Goal: Task Accomplishment & Management: Complete application form

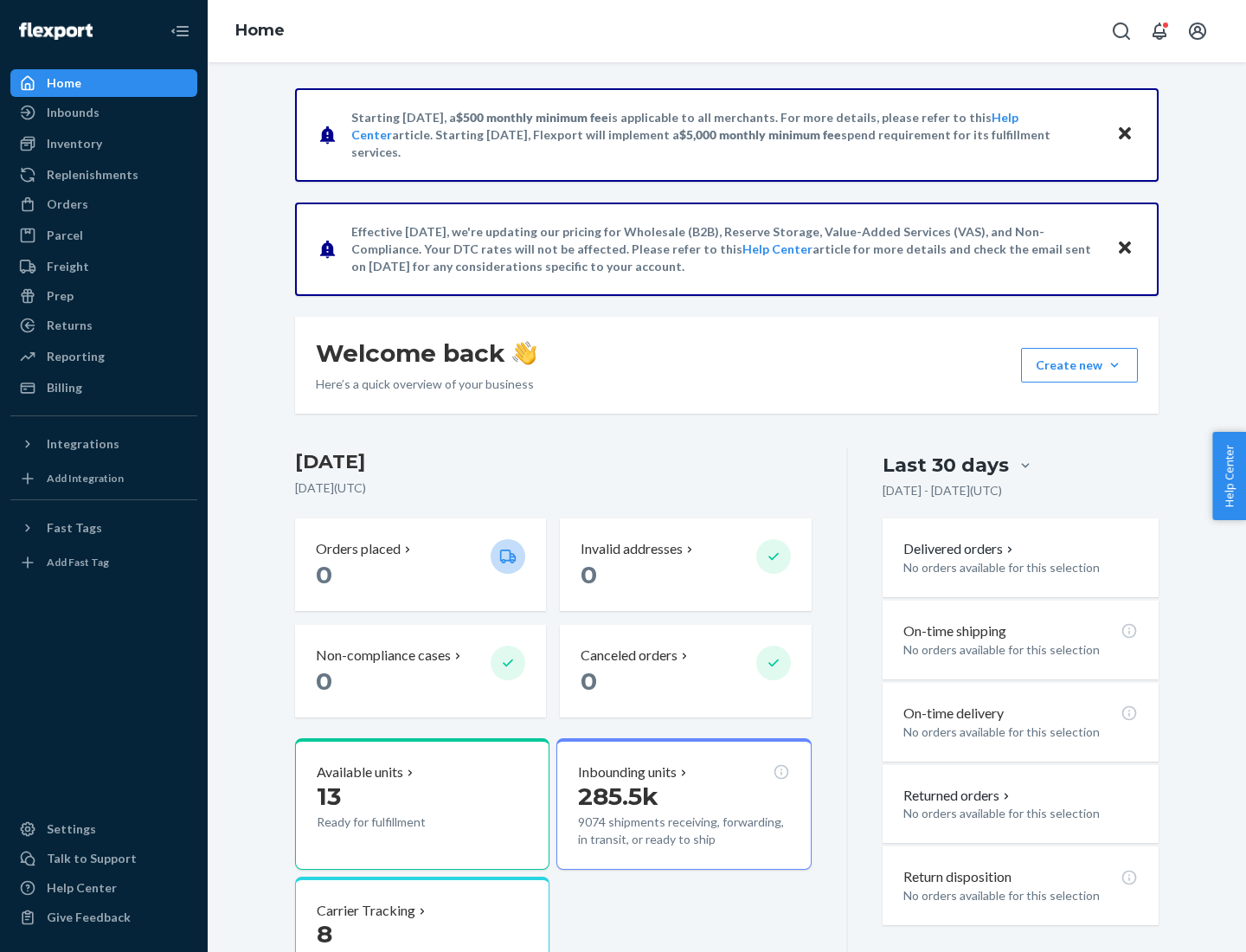
click at [1115, 365] on button "Create new Create new inbound Create new order Create new product" at bounding box center [1079, 365] width 117 height 34
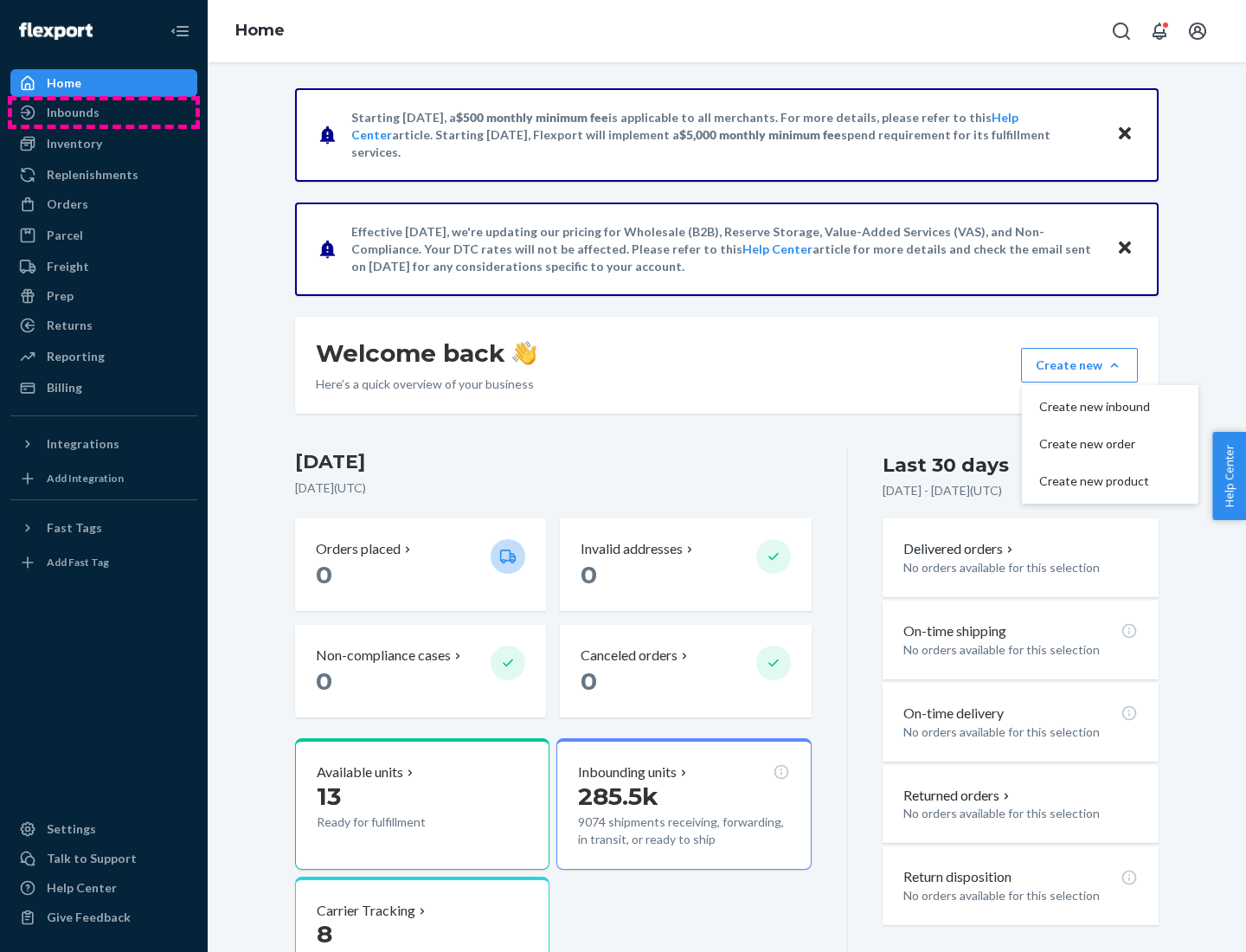
click at [104, 112] on div "Inbounds" at bounding box center [104, 112] width 183 height 24
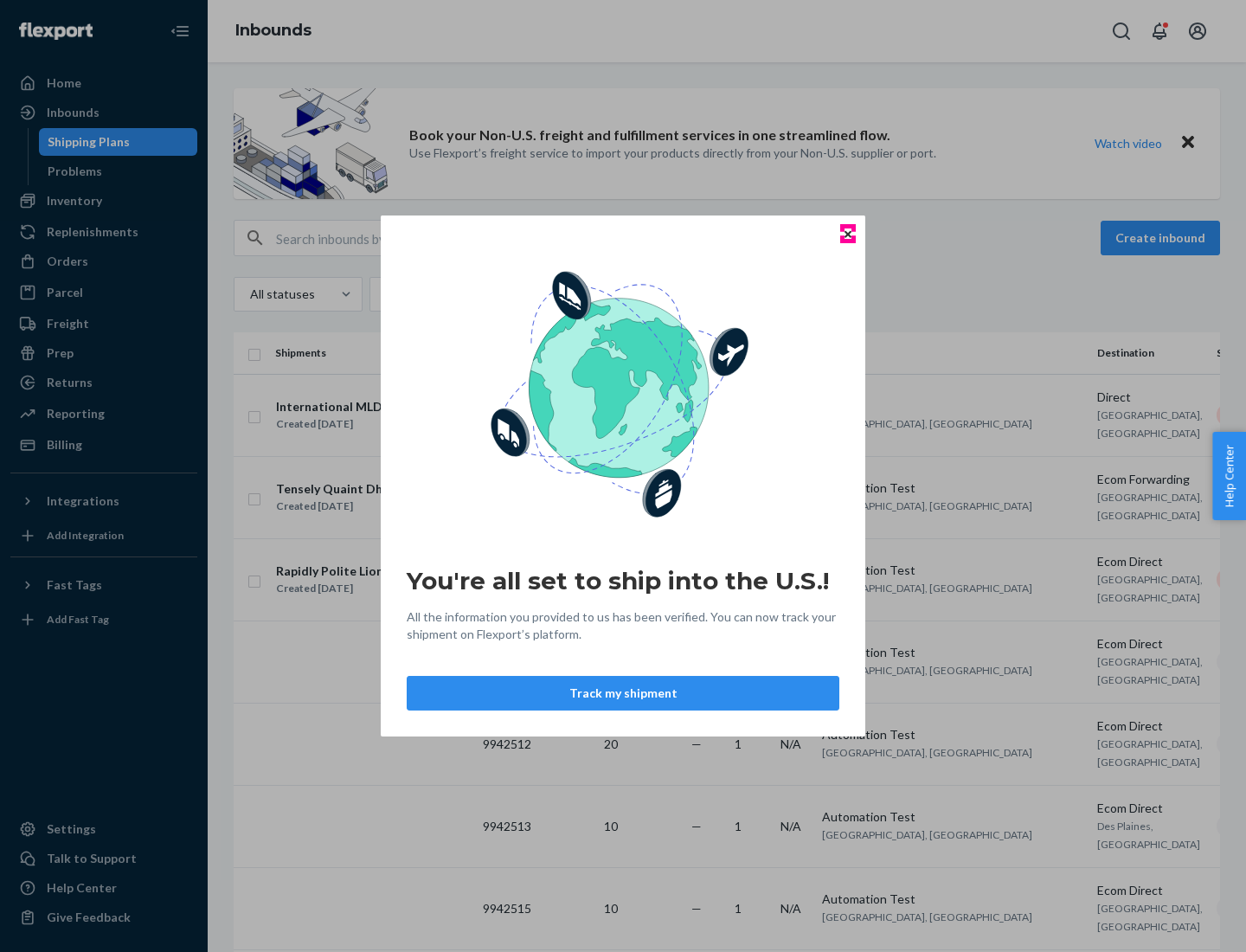
click at [847, 234] on icon "Close" at bounding box center [848, 233] width 7 height 7
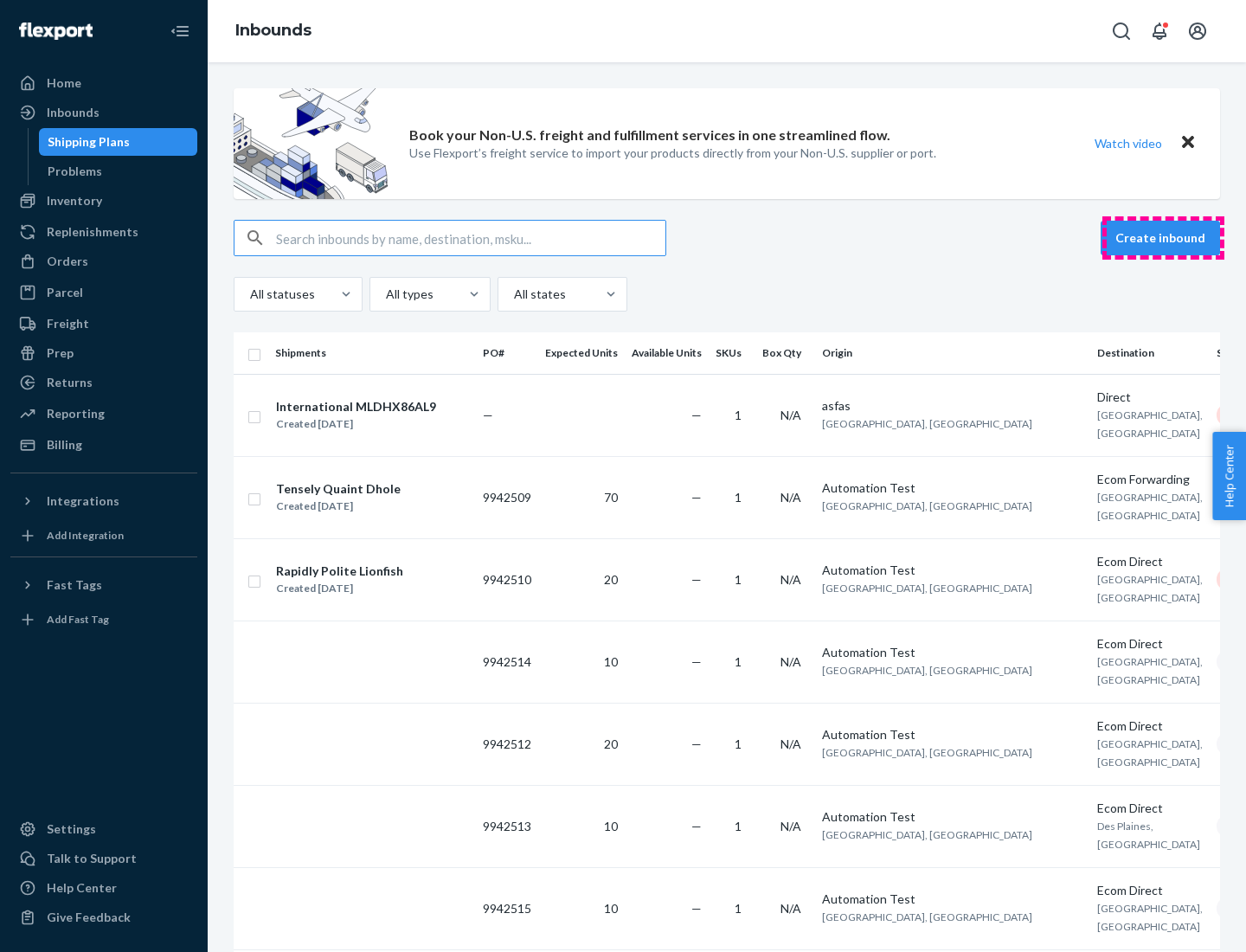
click at [1163, 238] on button "Create inbound" at bounding box center [1160, 238] width 120 height 34
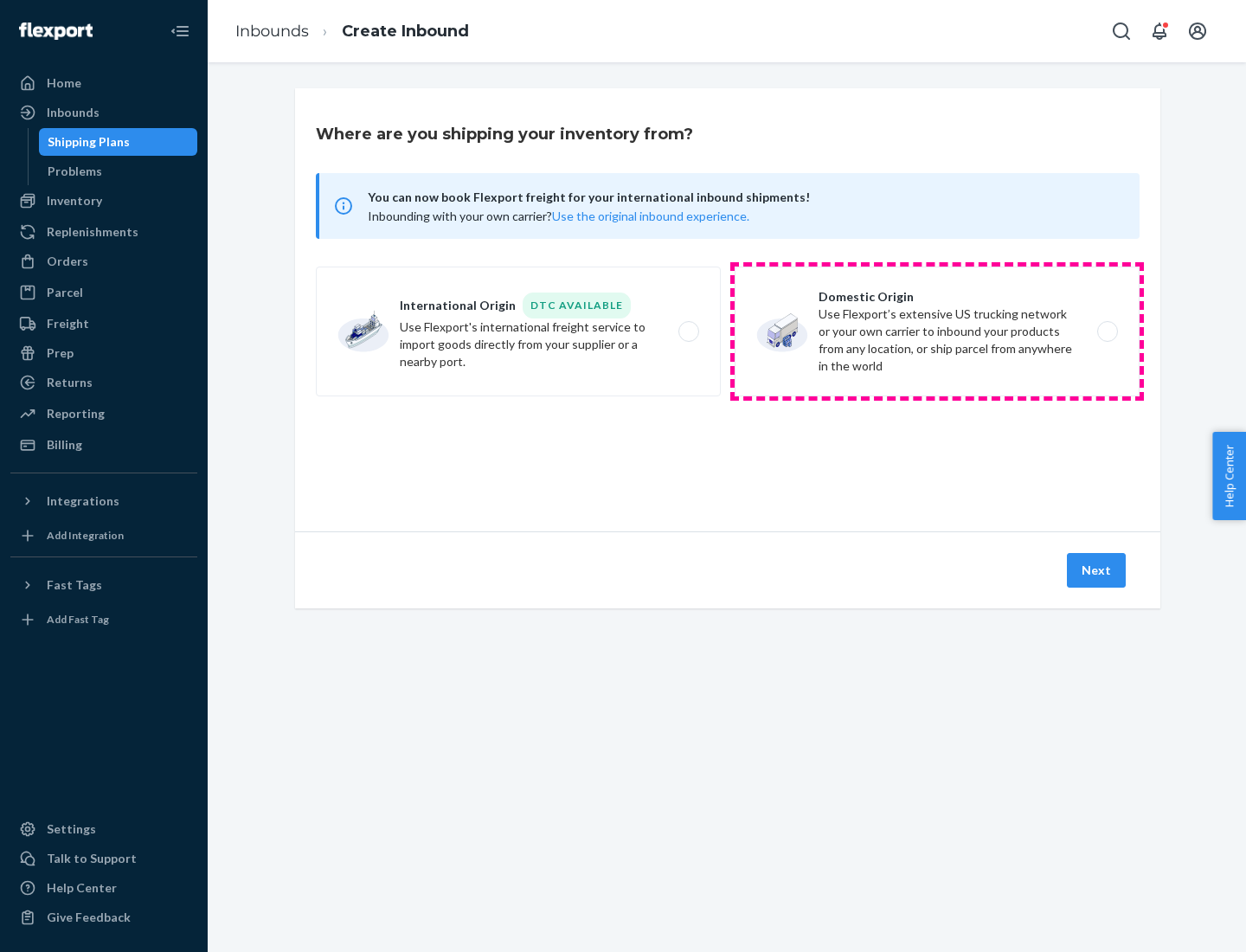
click at [937, 332] on label "Domestic Origin Use Flexport’s extensive US trucking network or your own carrie…" at bounding box center [937, 331] width 405 height 130
click at [1107, 332] on input "Domestic Origin Use Flexport’s extensive US trucking network or your own carrie…" at bounding box center [1113, 332] width 11 height 11
radio input "true"
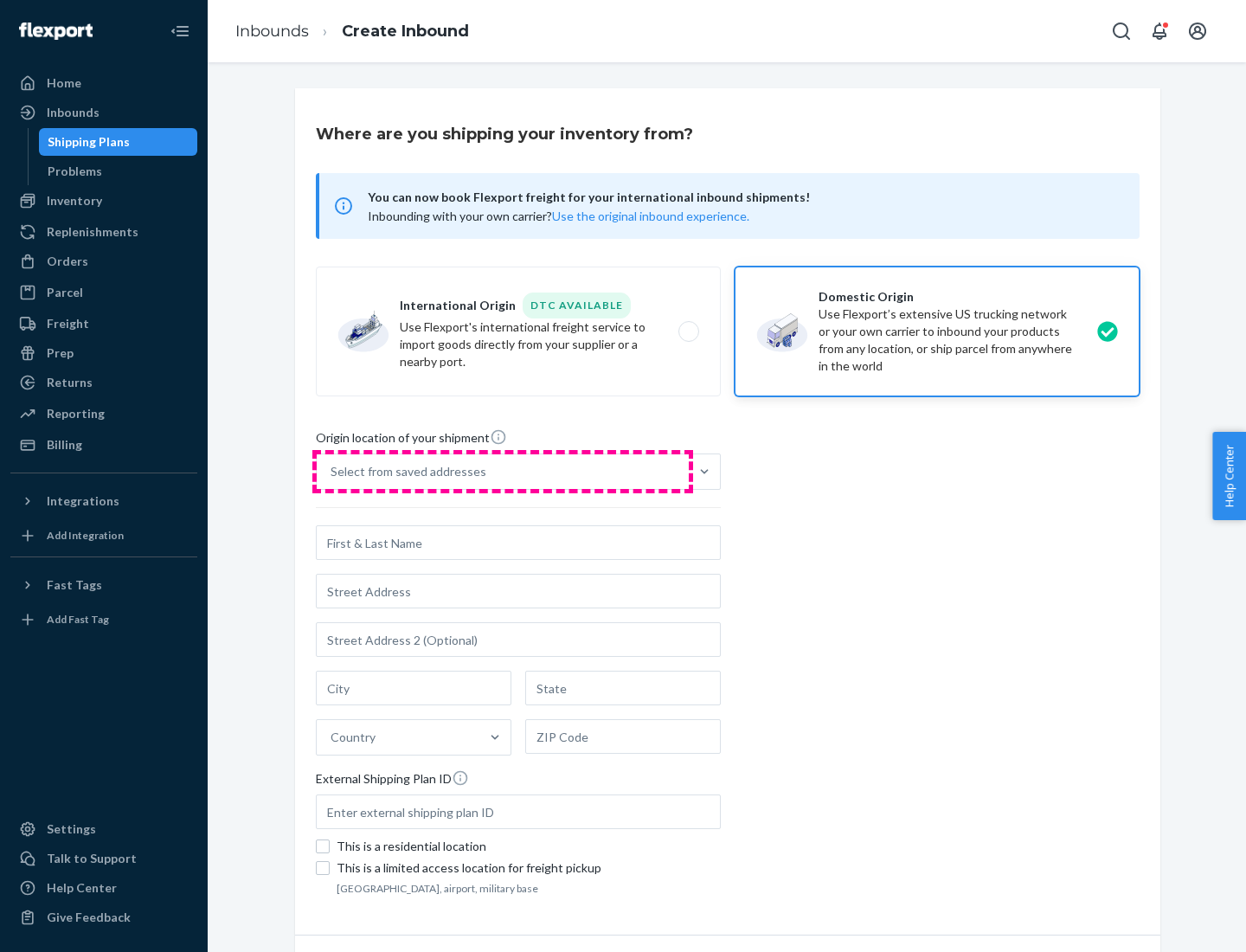
click at [503, 471] on div "Select from saved addresses" at bounding box center [503, 471] width 373 height 34
click at [333, 471] on input "Select from saved addresses" at bounding box center [332, 471] width 2 height 17
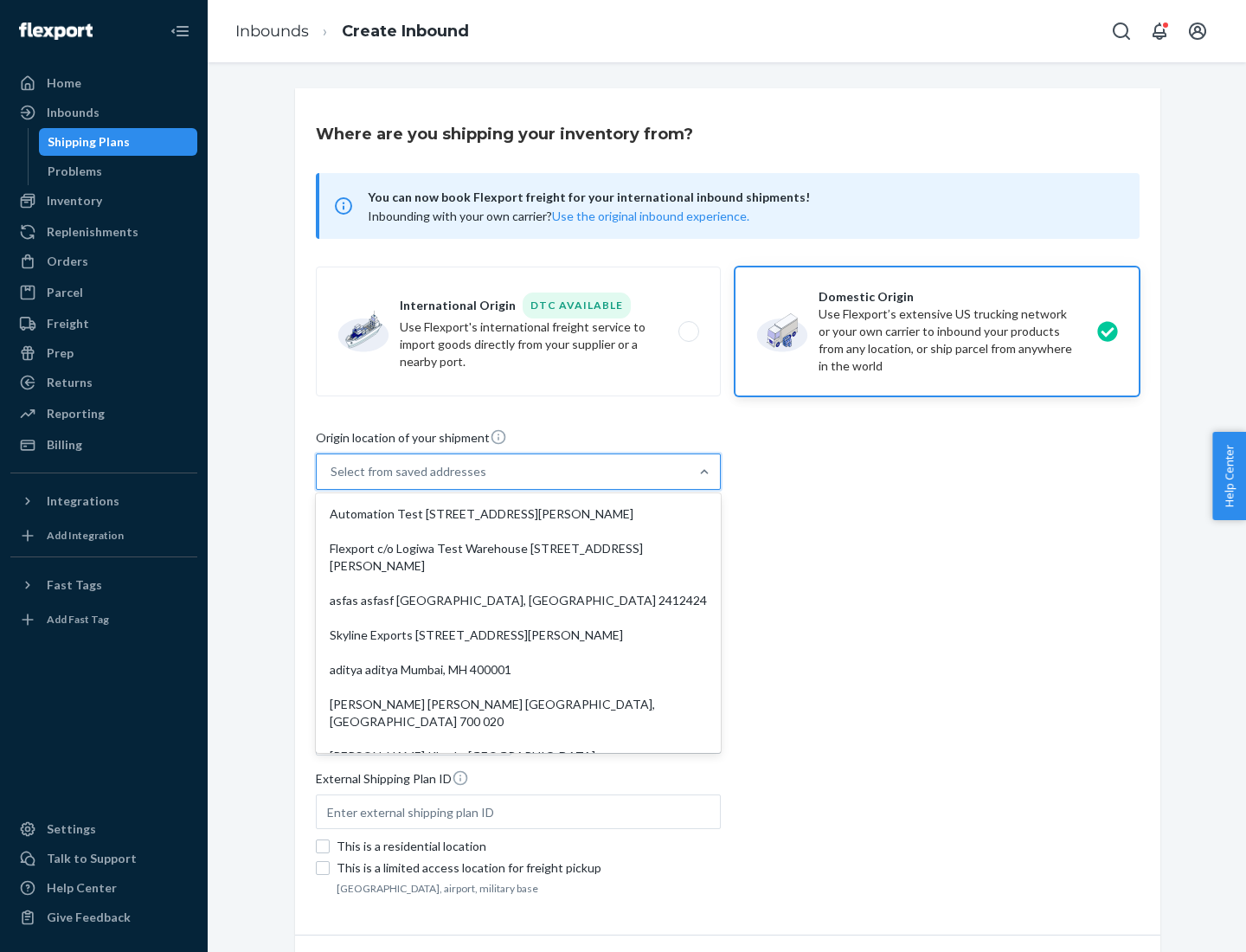
scroll to position [7, 0]
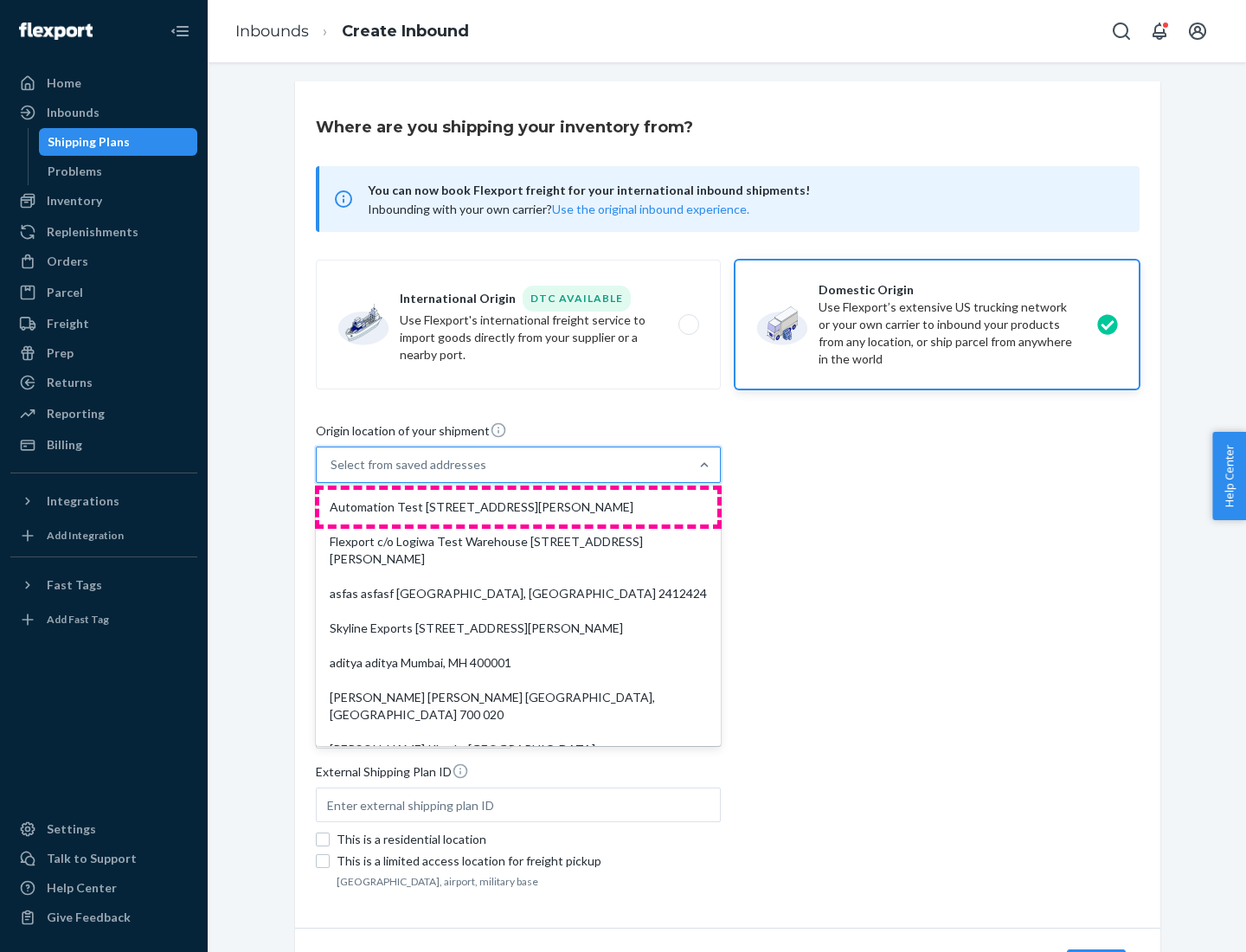
click at [518, 507] on div "Automation Test [STREET_ADDRESS][PERSON_NAME]" at bounding box center [518, 506] width 398 height 34
click at [333, 473] on input "option Automation Test [STREET_ADDRESS][PERSON_NAME]. 9 results available. Use …" at bounding box center [332, 465] width 2 height 17
type input "Automation Test"
type input "9th Floor"
type input "[GEOGRAPHIC_DATA]"
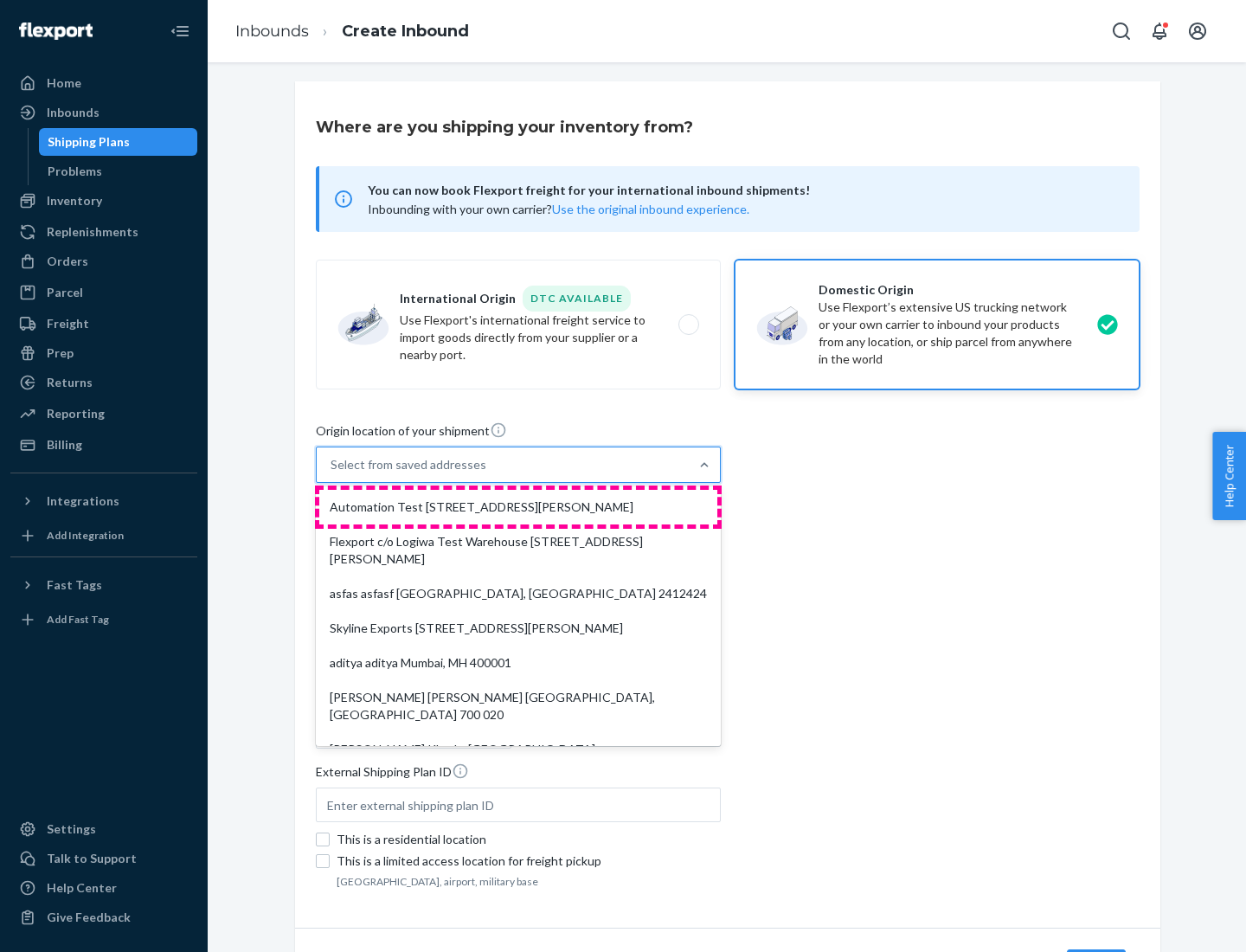
type input "CA"
type input "94104"
type input "[STREET_ADDRESS][PERSON_NAME]"
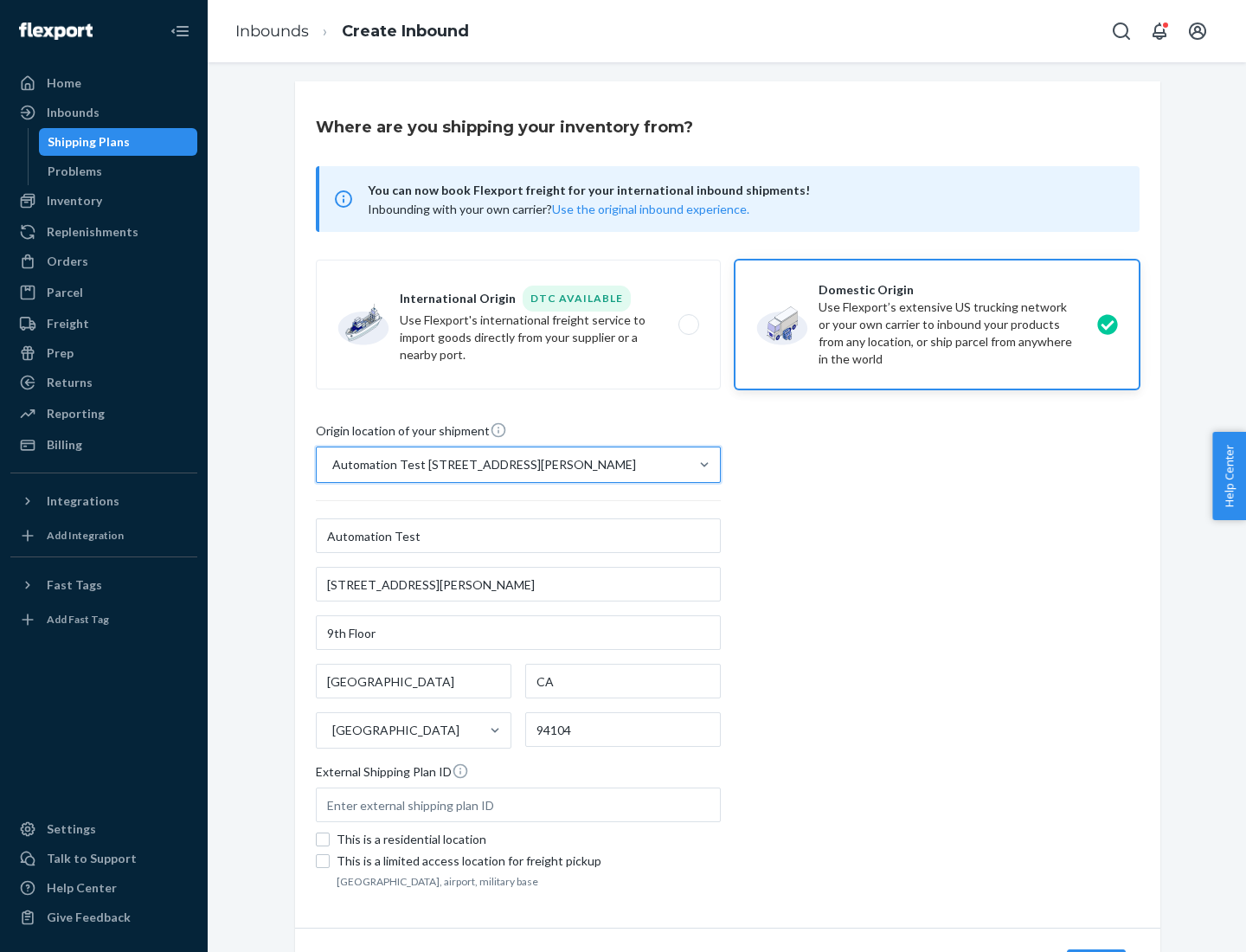
scroll to position [102, 0]
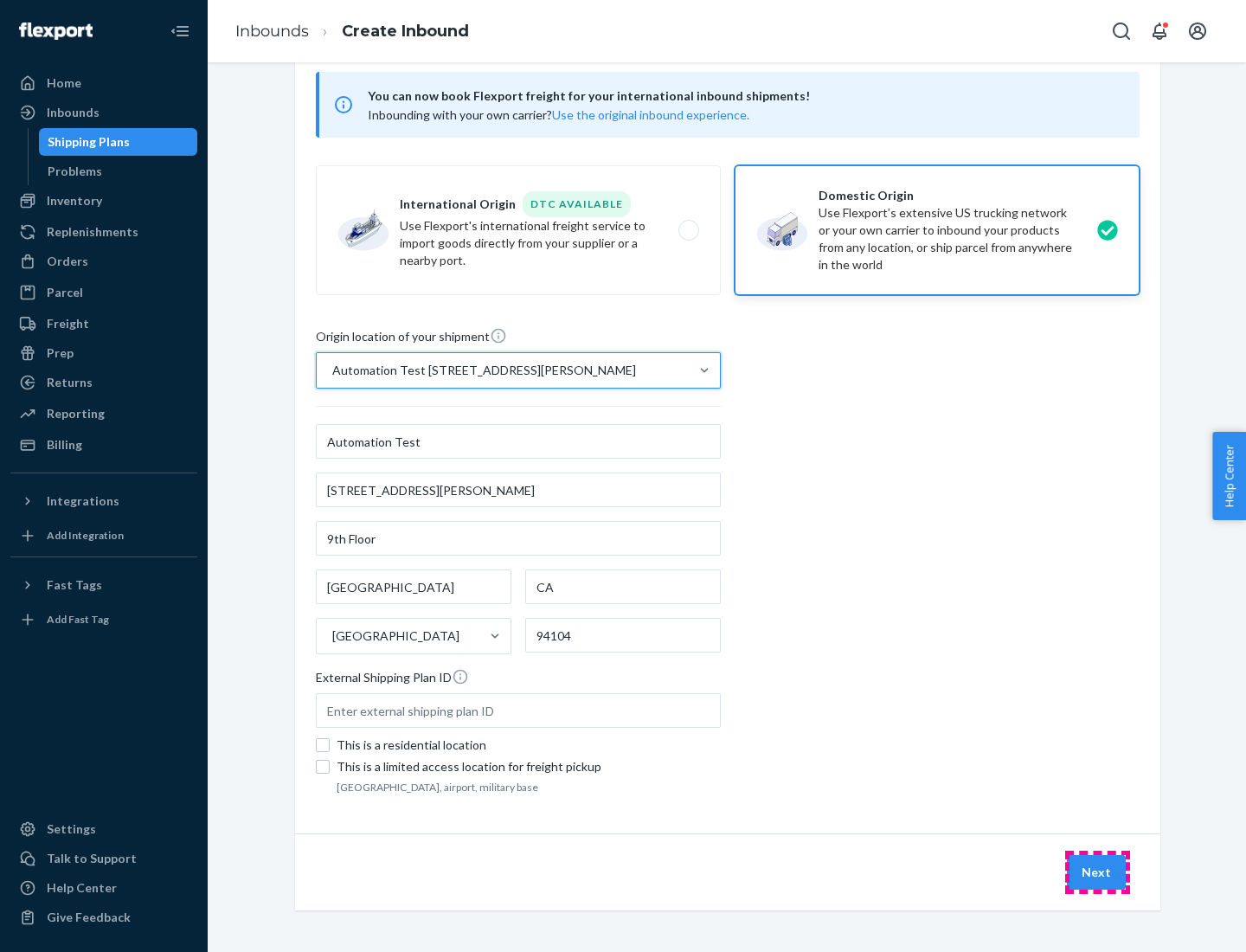
click at [1098, 872] on button "Next" at bounding box center [1097, 872] width 59 height 34
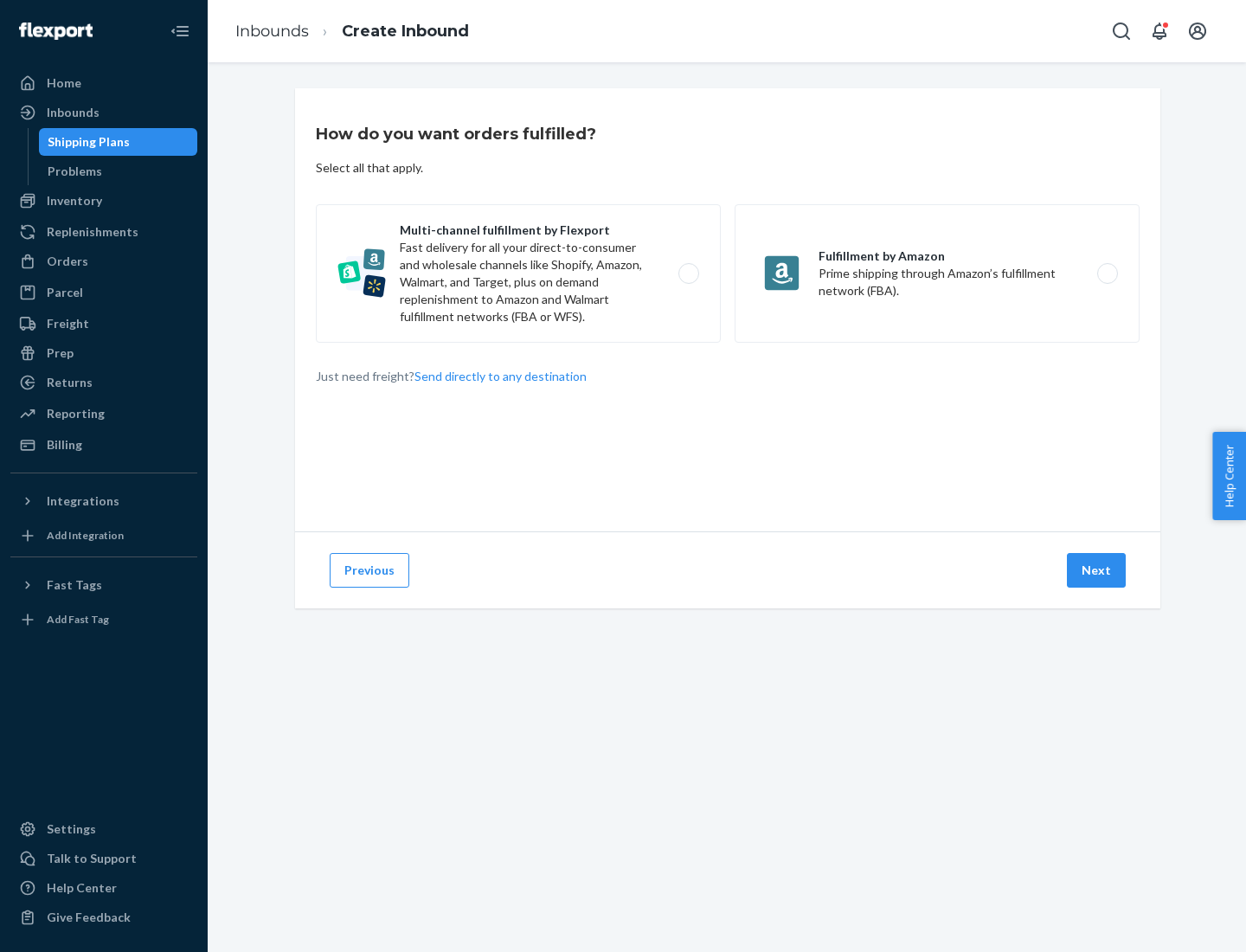
click at [518, 274] on label "Multi-channel fulfillment by Flexport Fast delivery for all your direct-to-cons…" at bounding box center [518, 274] width 405 height 139
click at [688, 274] on input "Multi-channel fulfillment by Flexport Fast delivery for all your direct-to-cons…" at bounding box center [694, 274] width 11 height 11
radio input "true"
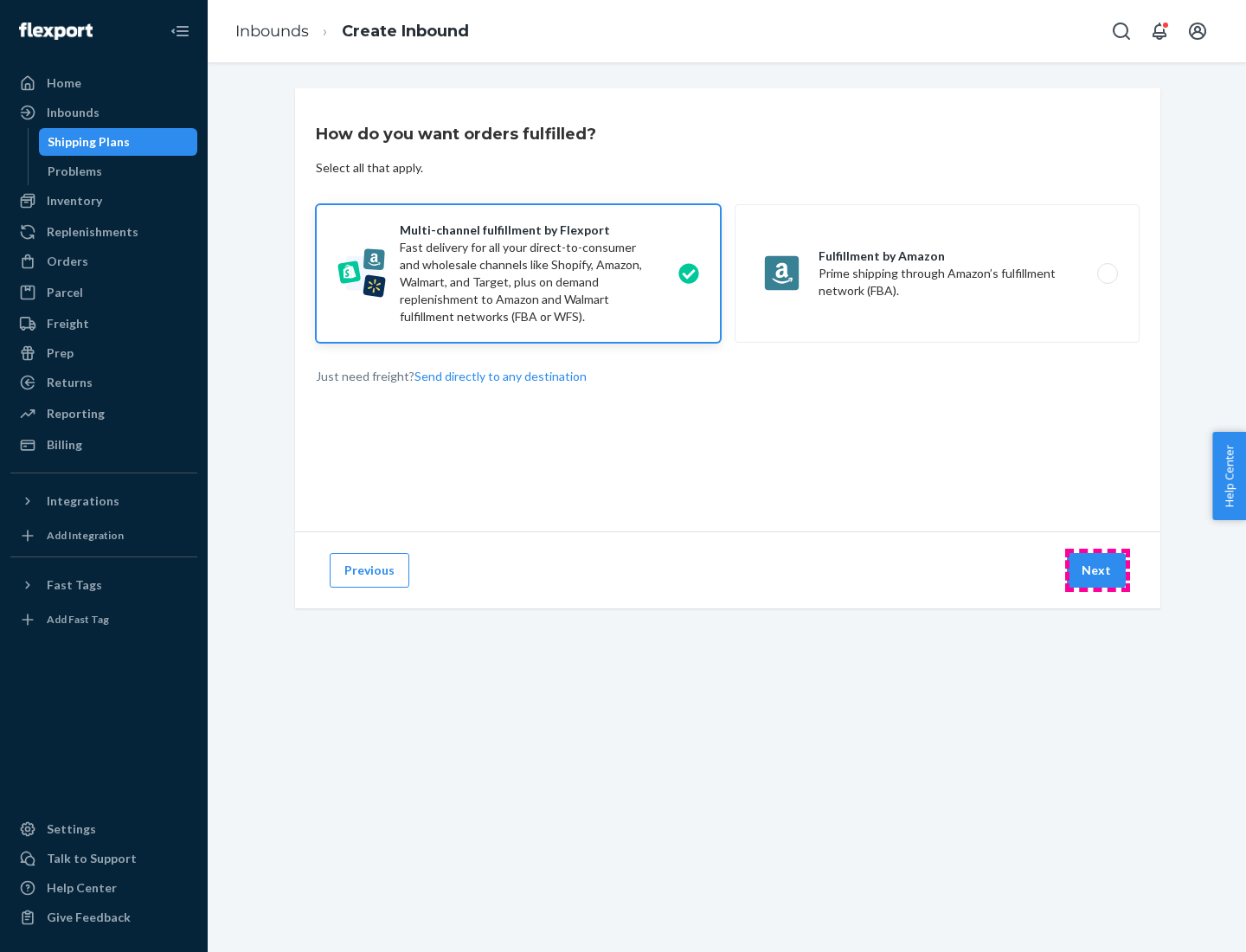
click at [1098, 570] on button "Next" at bounding box center [1097, 570] width 59 height 34
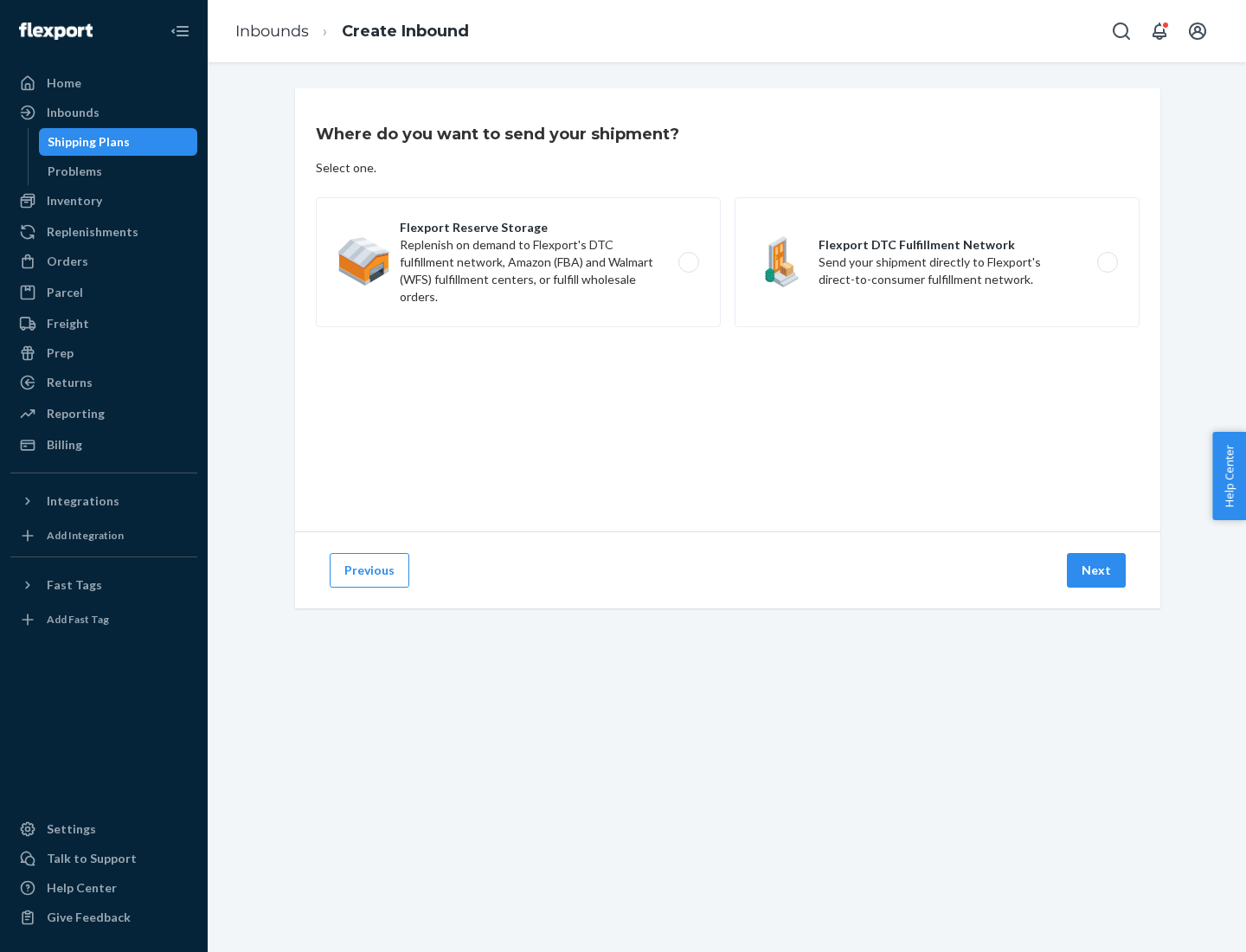
click at [518, 262] on label "Flexport Reserve Storage Replenish on demand to Flexport's DTC fulfillment netw…" at bounding box center [518, 262] width 405 height 130
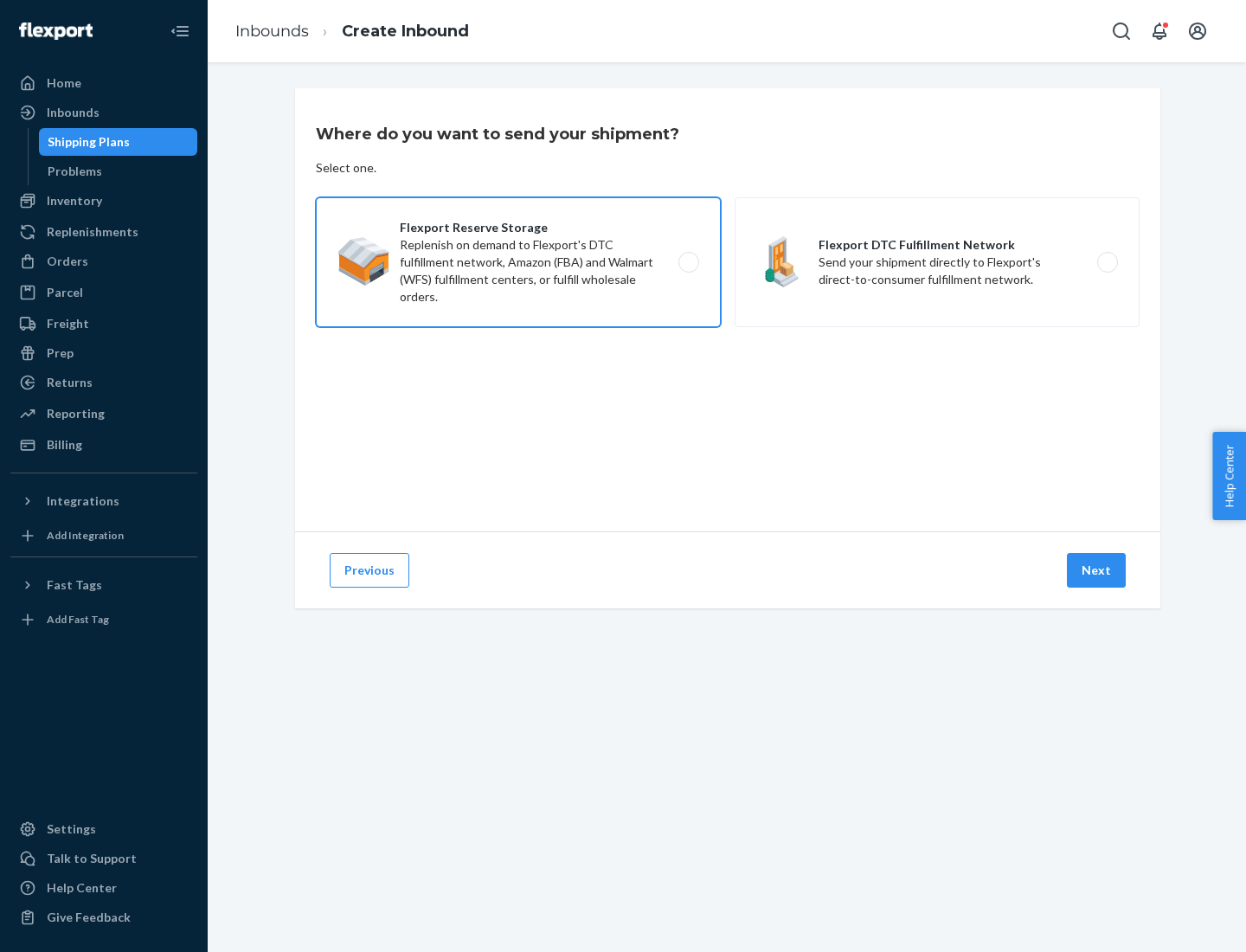
click at [688, 262] on input "Flexport Reserve Storage Replenish on demand to Flexport's DTC fulfillment netw…" at bounding box center [694, 262] width 11 height 11
radio input "true"
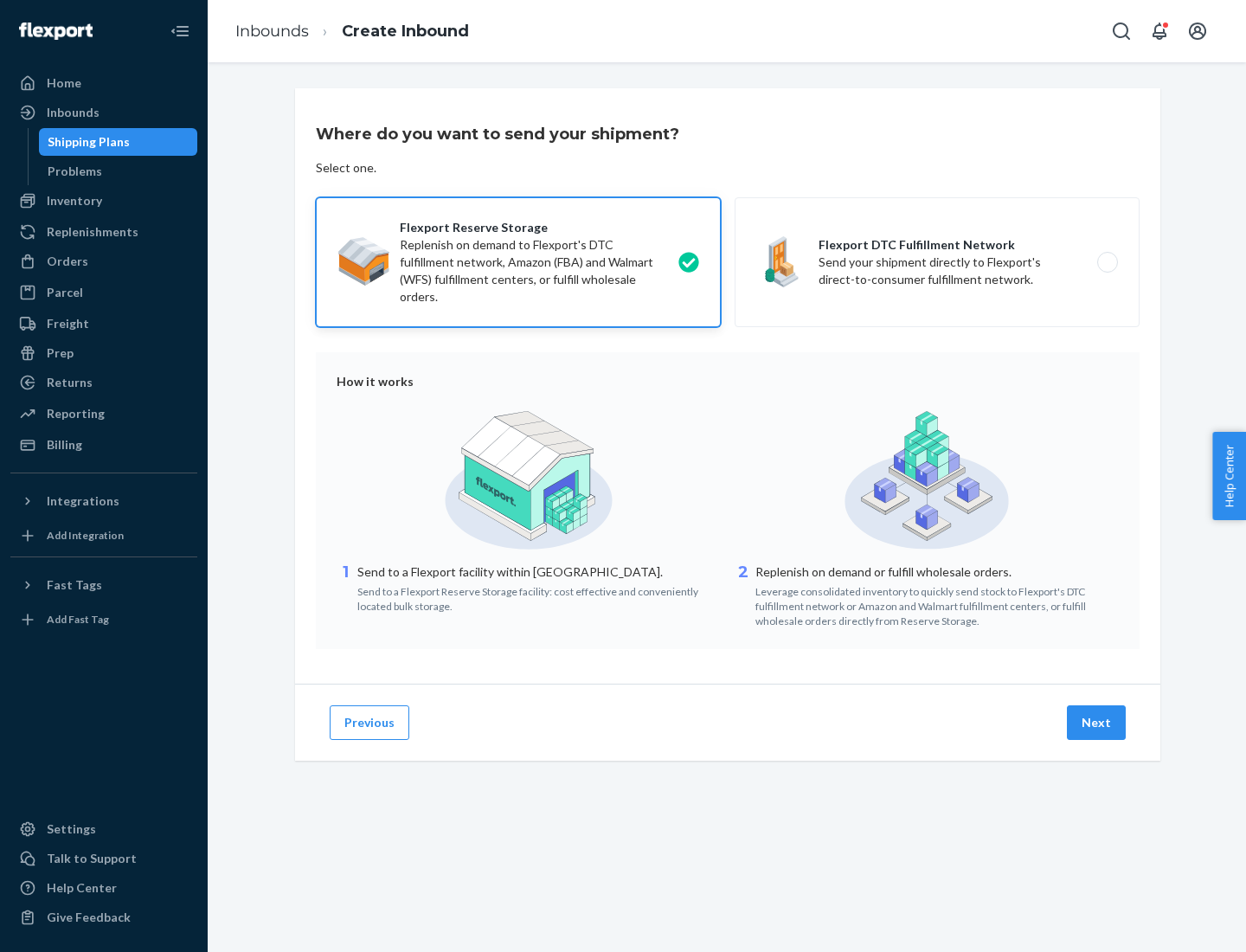
click at [1098, 722] on button "Next" at bounding box center [1097, 722] width 59 height 34
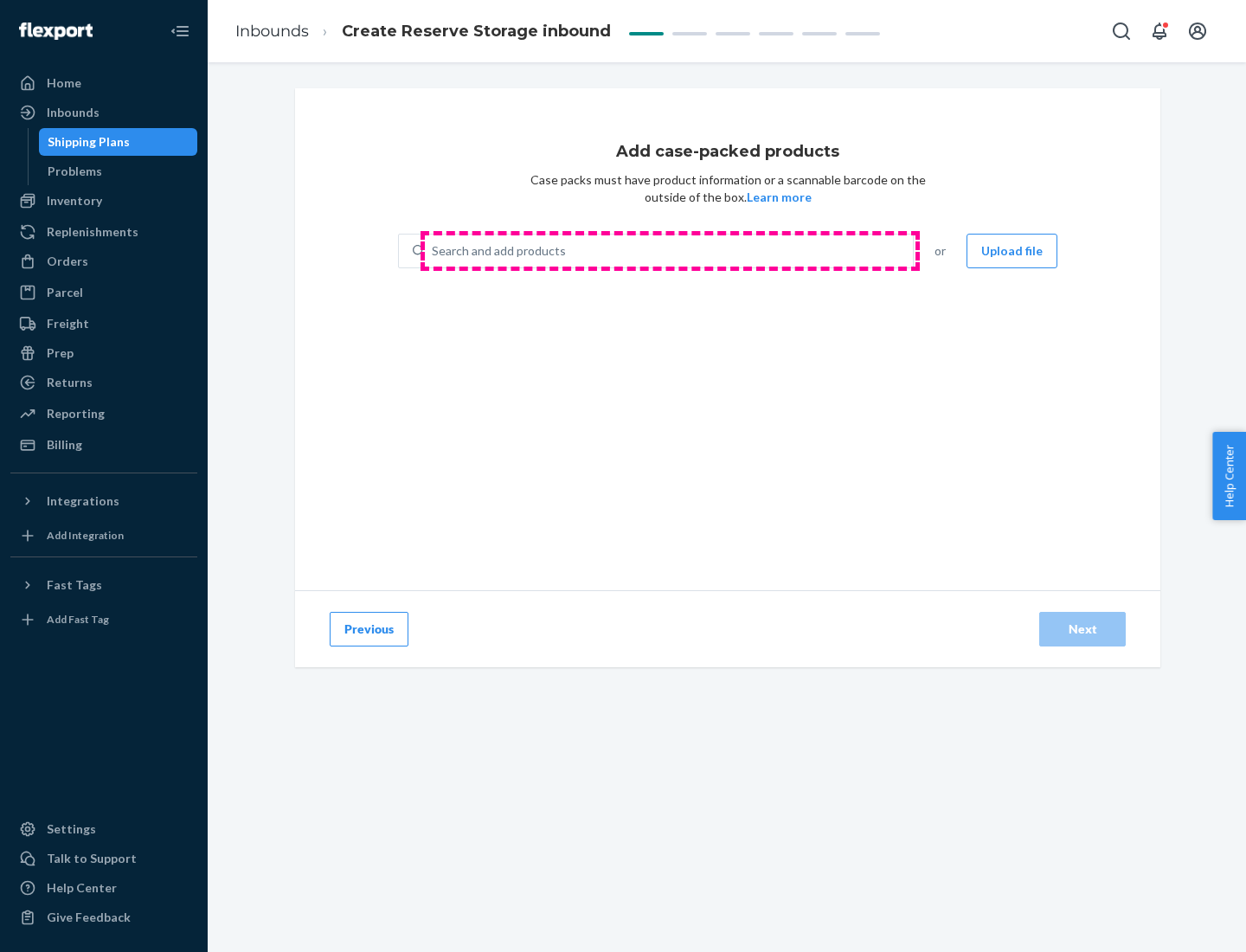
click at [670, 251] on div "Search and add products" at bounding box center [669, 251] width 489 height 31
click at [433, 251] on input "Search and add products" at bounding box center [432, 251] width 2 height 17
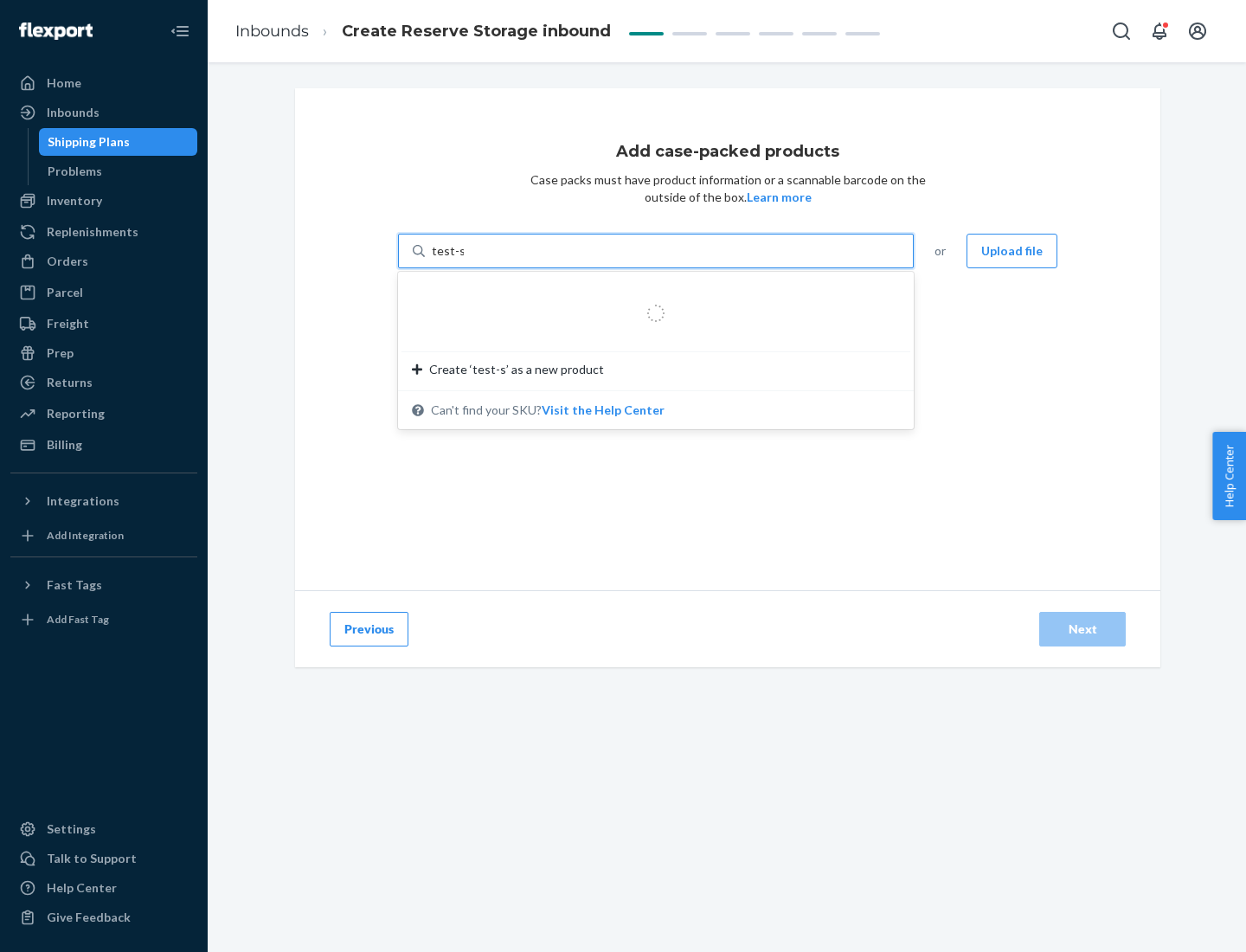
type input "test-syn"
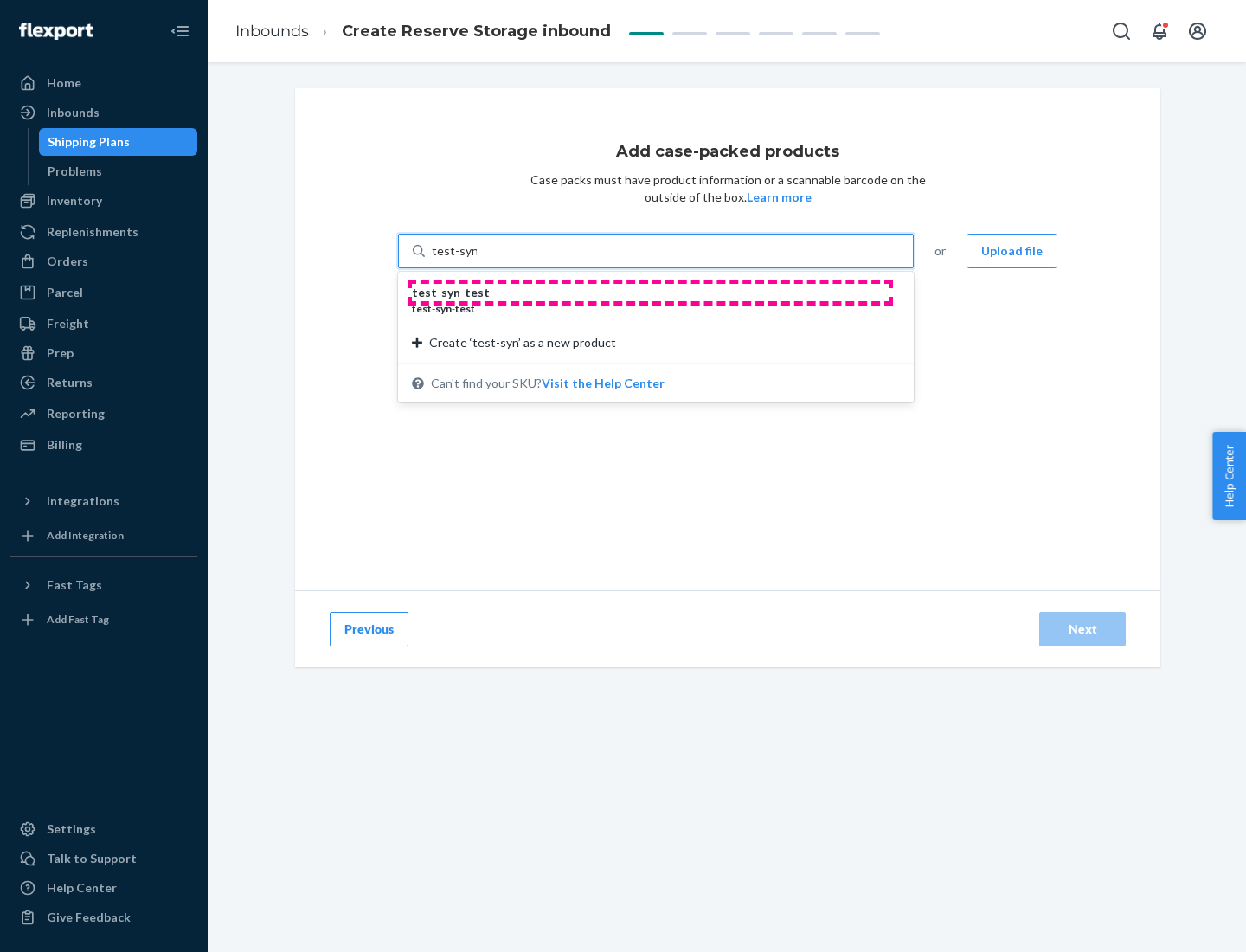
click at [650, 293] on div "test - syn - test" at bounding box center [648, 293] width 474 height 17
click at [477, 259] on input "test-syn" at bounding box center [453, 251] width 45 height 17
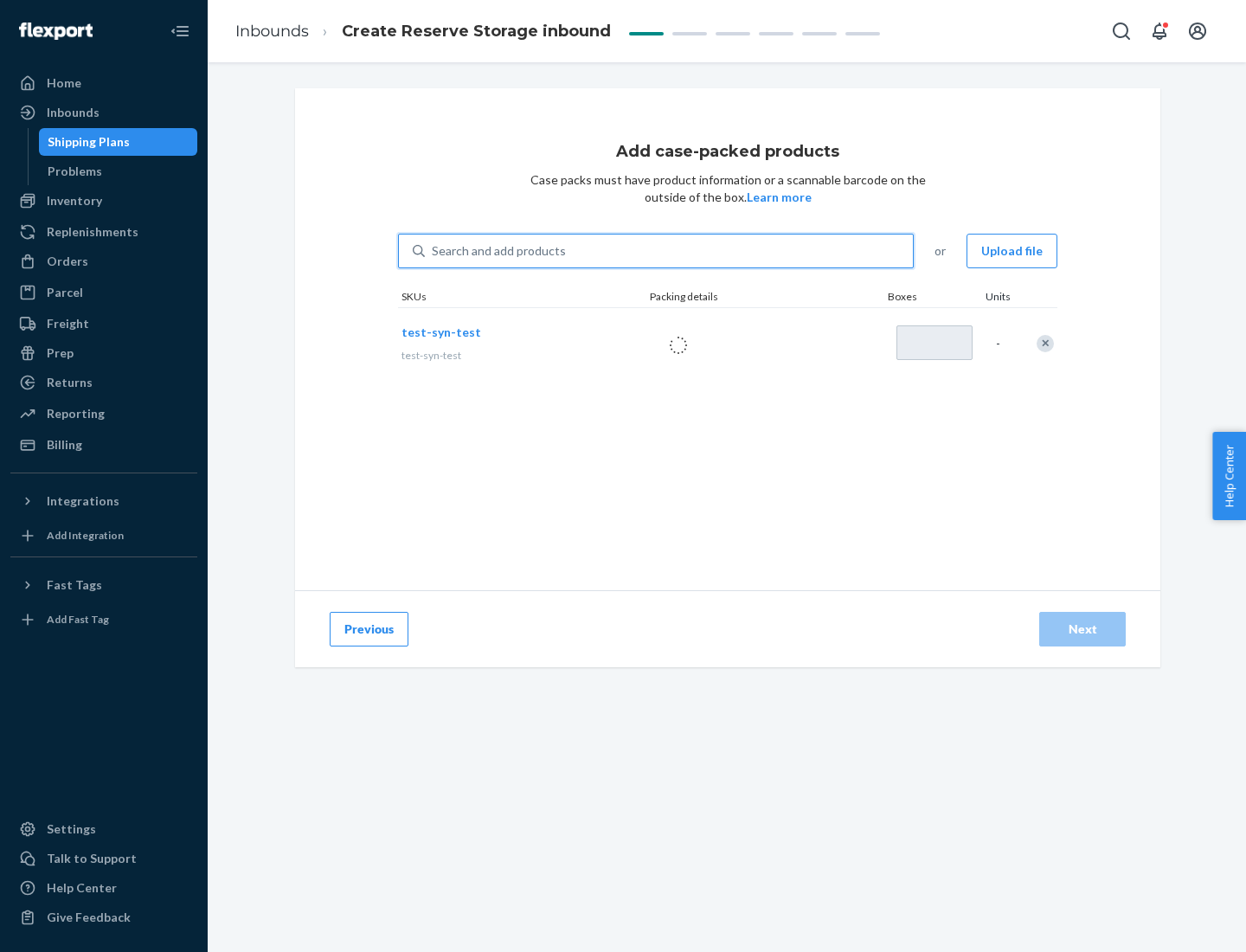
type input "1"
click at [1083, 629] on div "Next" at bounding box center [1083, 629] width 57 height 17
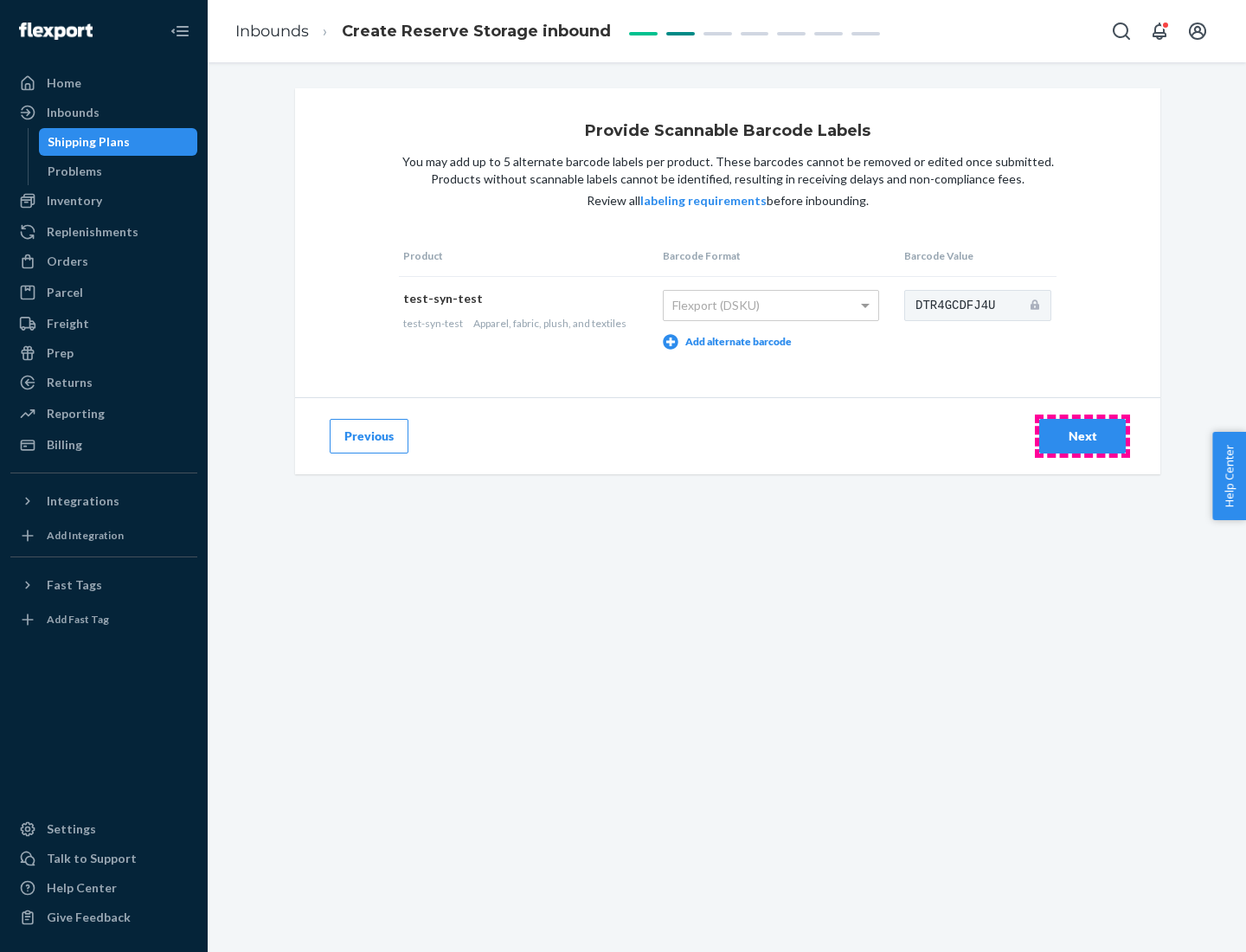
click at [1083, 435] on div "Next" at bounding box center [1083, 436] width 57 height 17
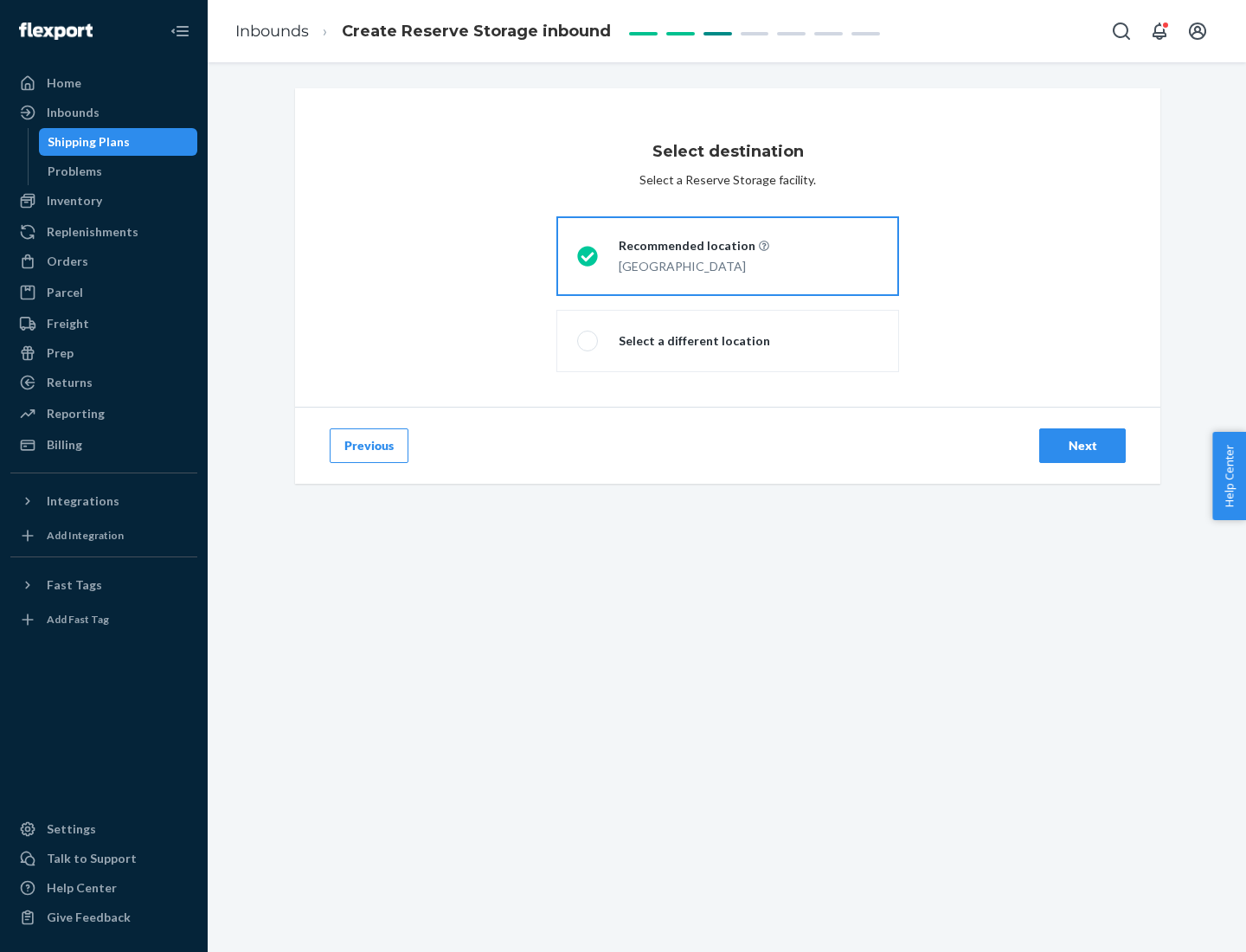
click at [1083, 446] on div "Next" at bounding box center [1083, 446] width 57 height 17
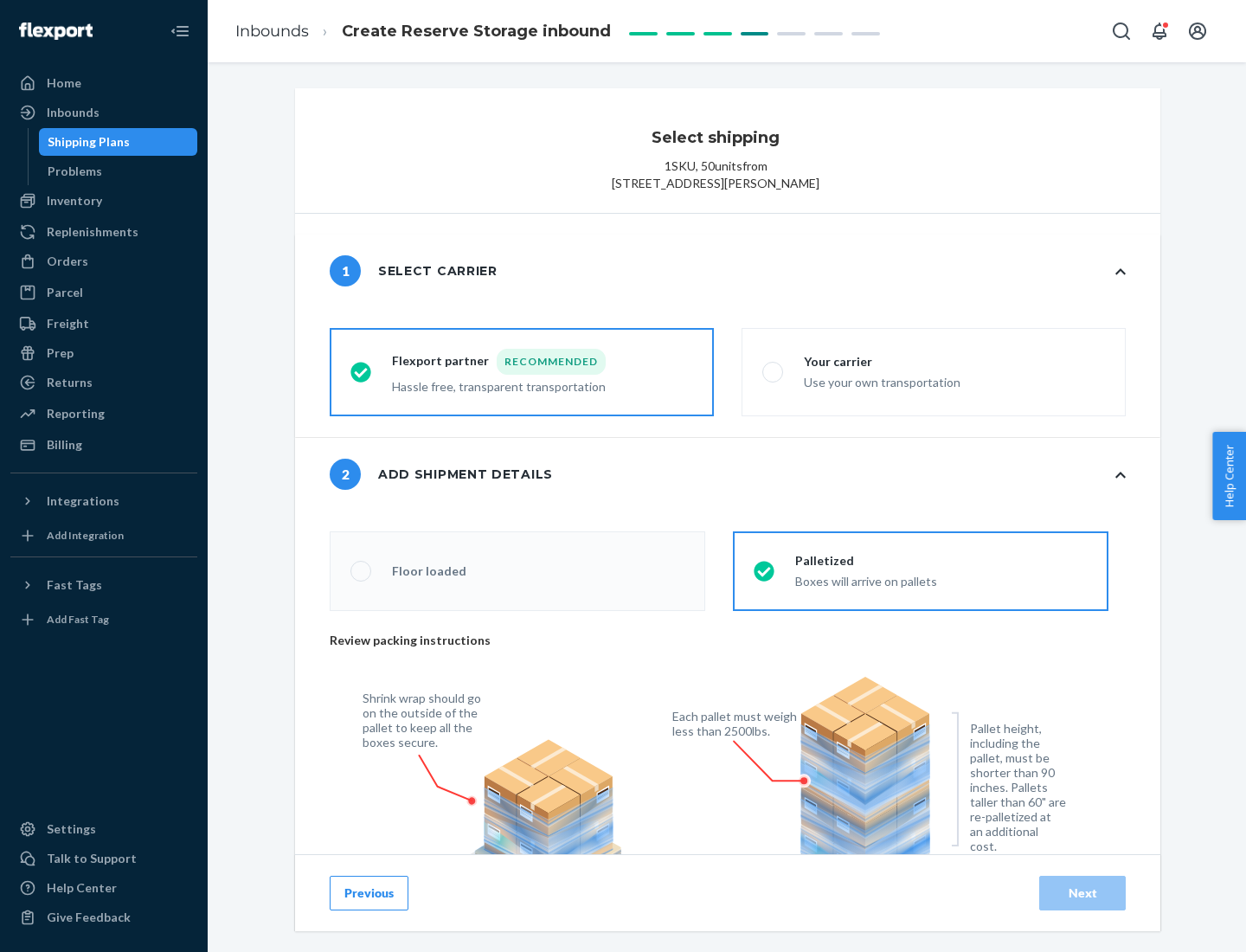
radio input "false"
type input "1"
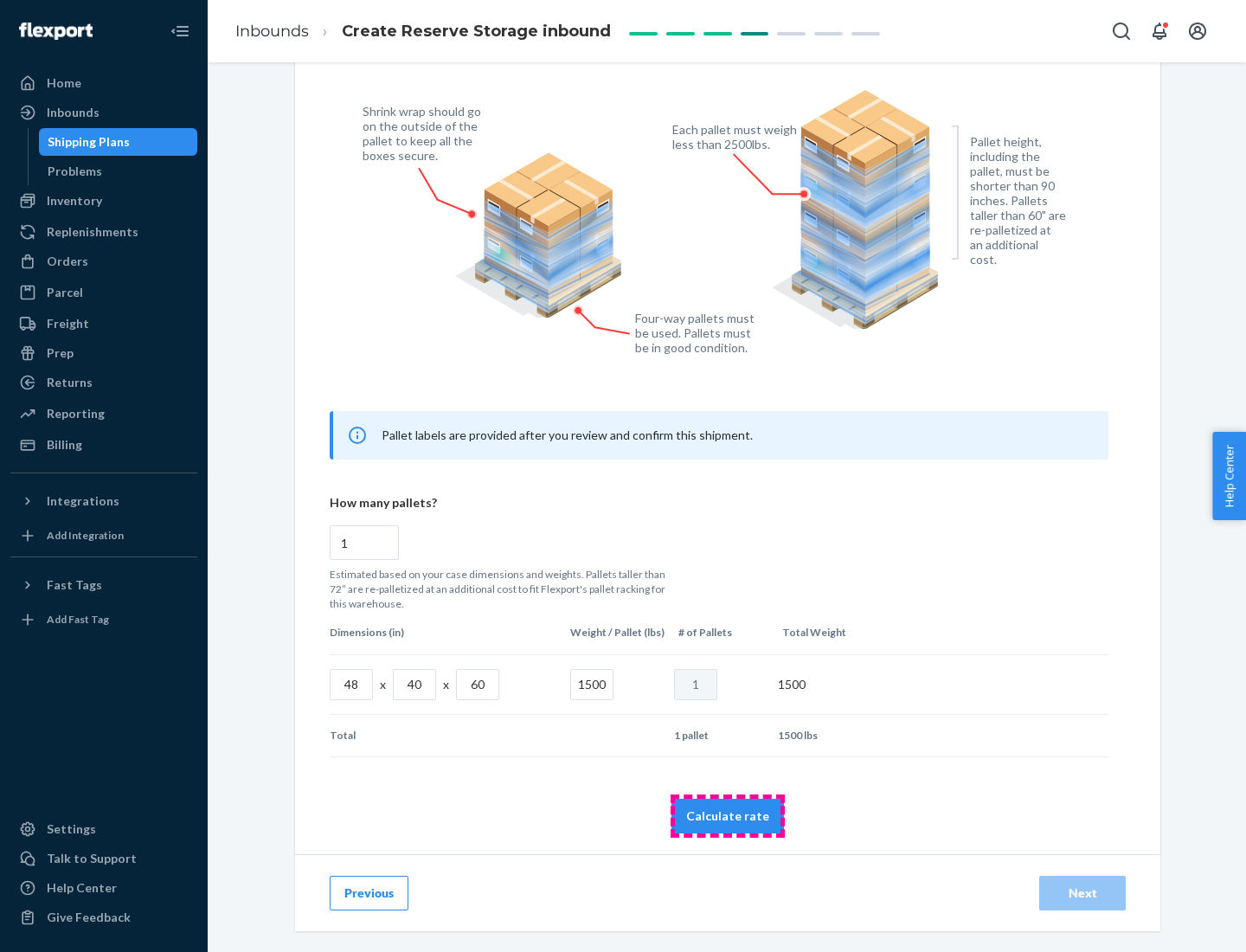
click at [728, 815] on button "Calculate rate" at bounding box center [728, 815] width 112 height 34
radio input "false"
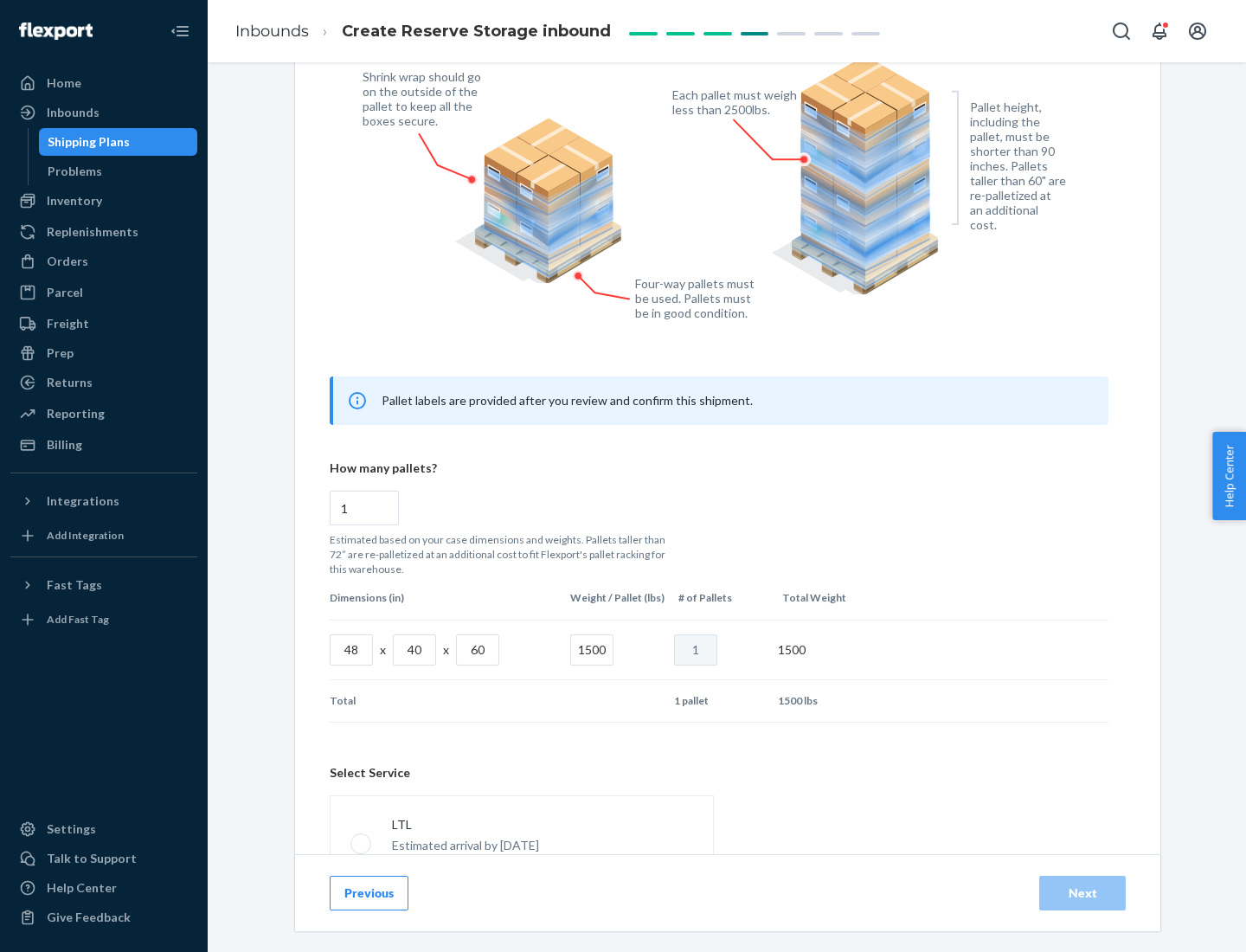
scroll to position [765, 0]
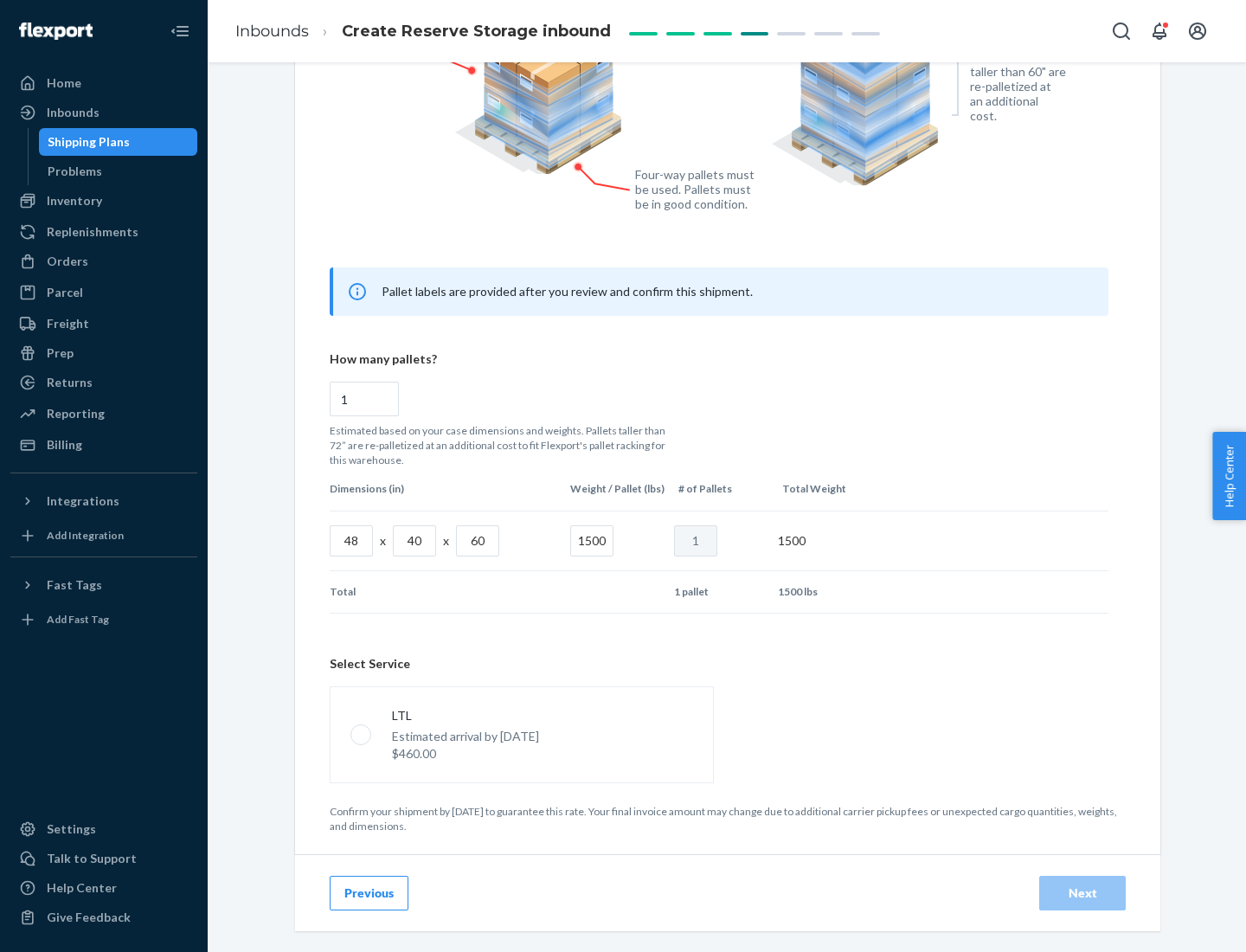
click at [521, 733] on p "Estimated arrival by [DATE]" at bounding box center [465, 736] width 147 height 17
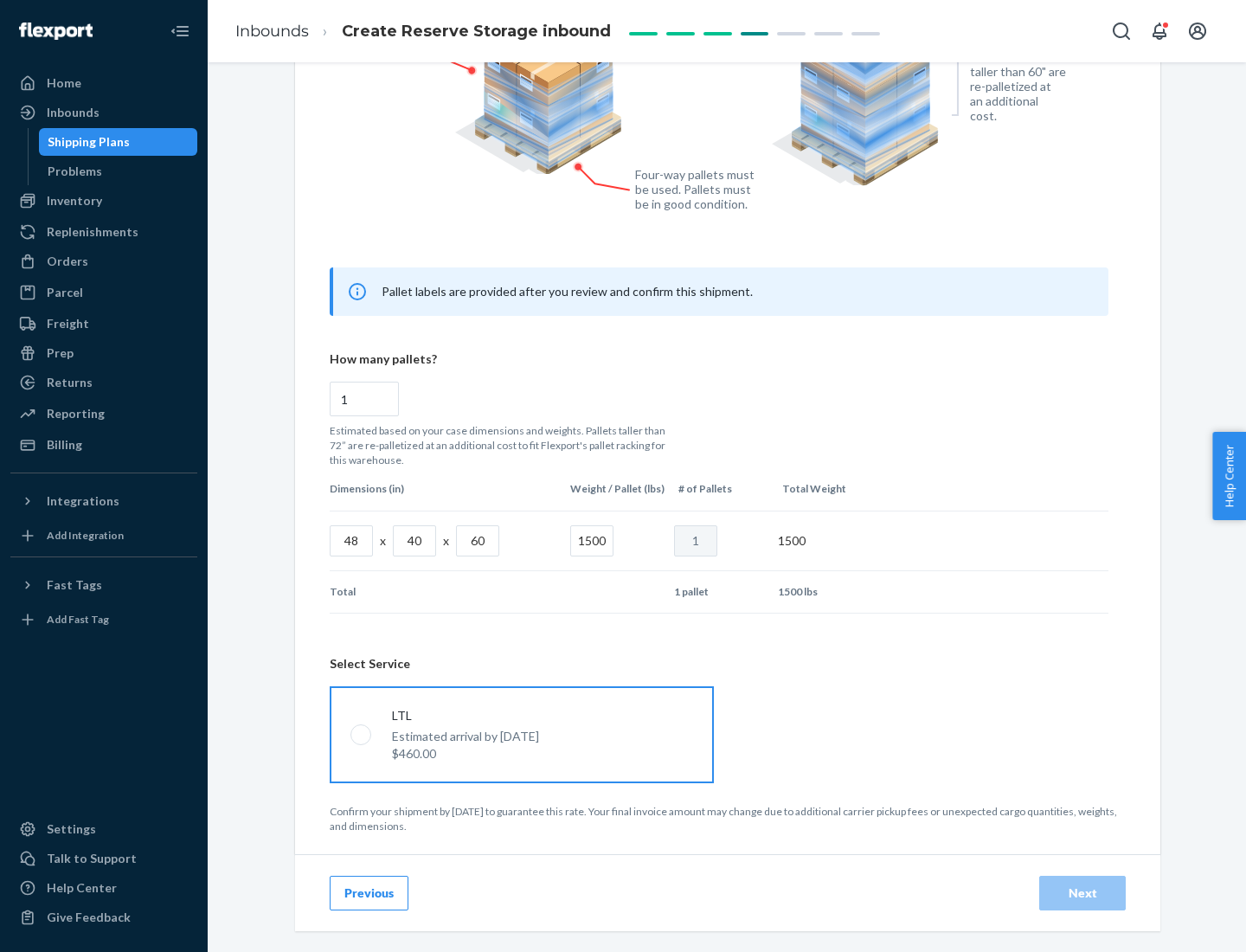
click at [362, 733] on input "LTL Estimated arrival by [DATE] $460.00" at bounding box center [356, 734] width 11 height 11
radio input "true"
radio input "false"
click at [1083, 892] on div "Next" at bounding box center [1083, 893] width 57 height 17
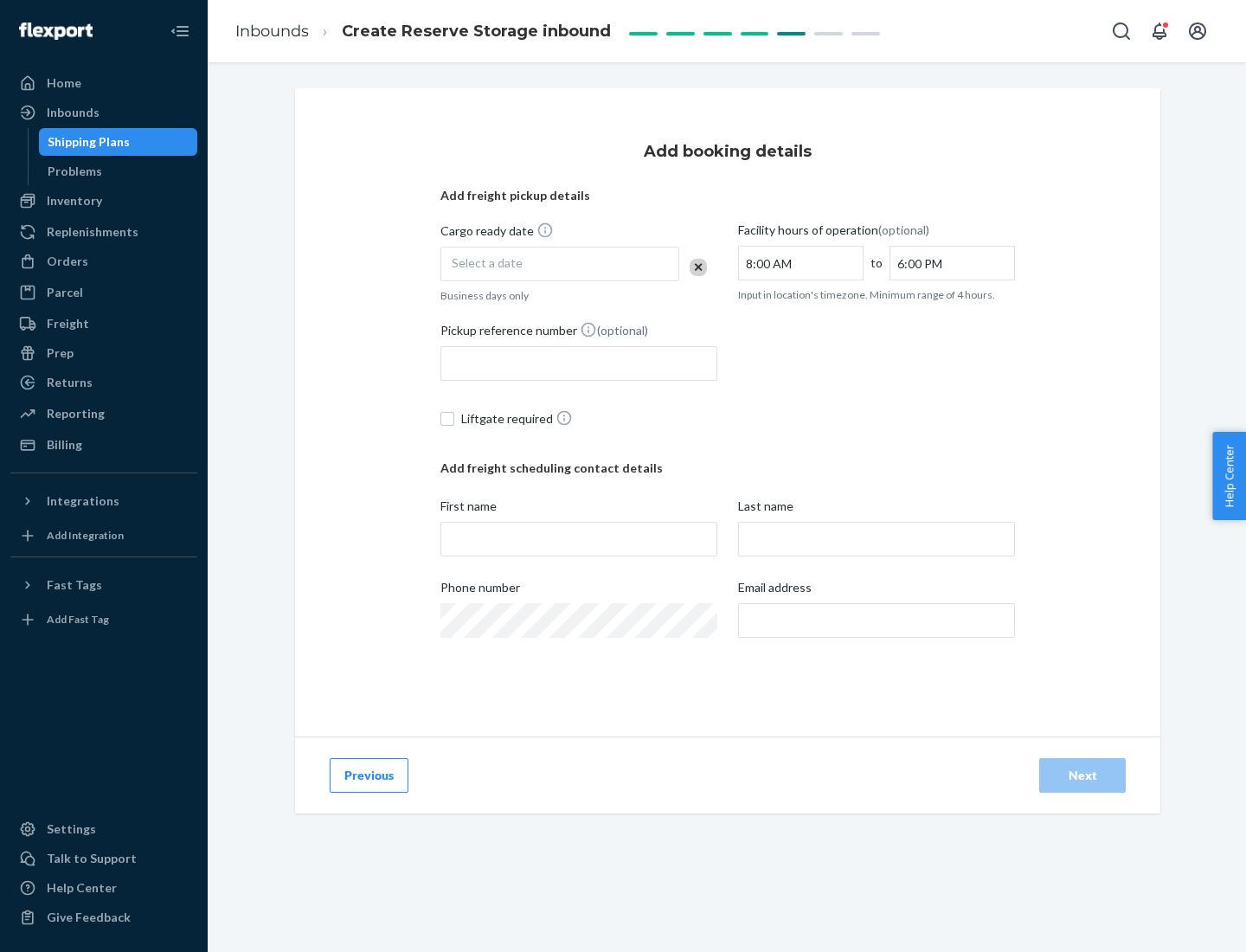
click at [560, 264] on div "Select a date" at bounding box center [559, 263] width 239 height 34
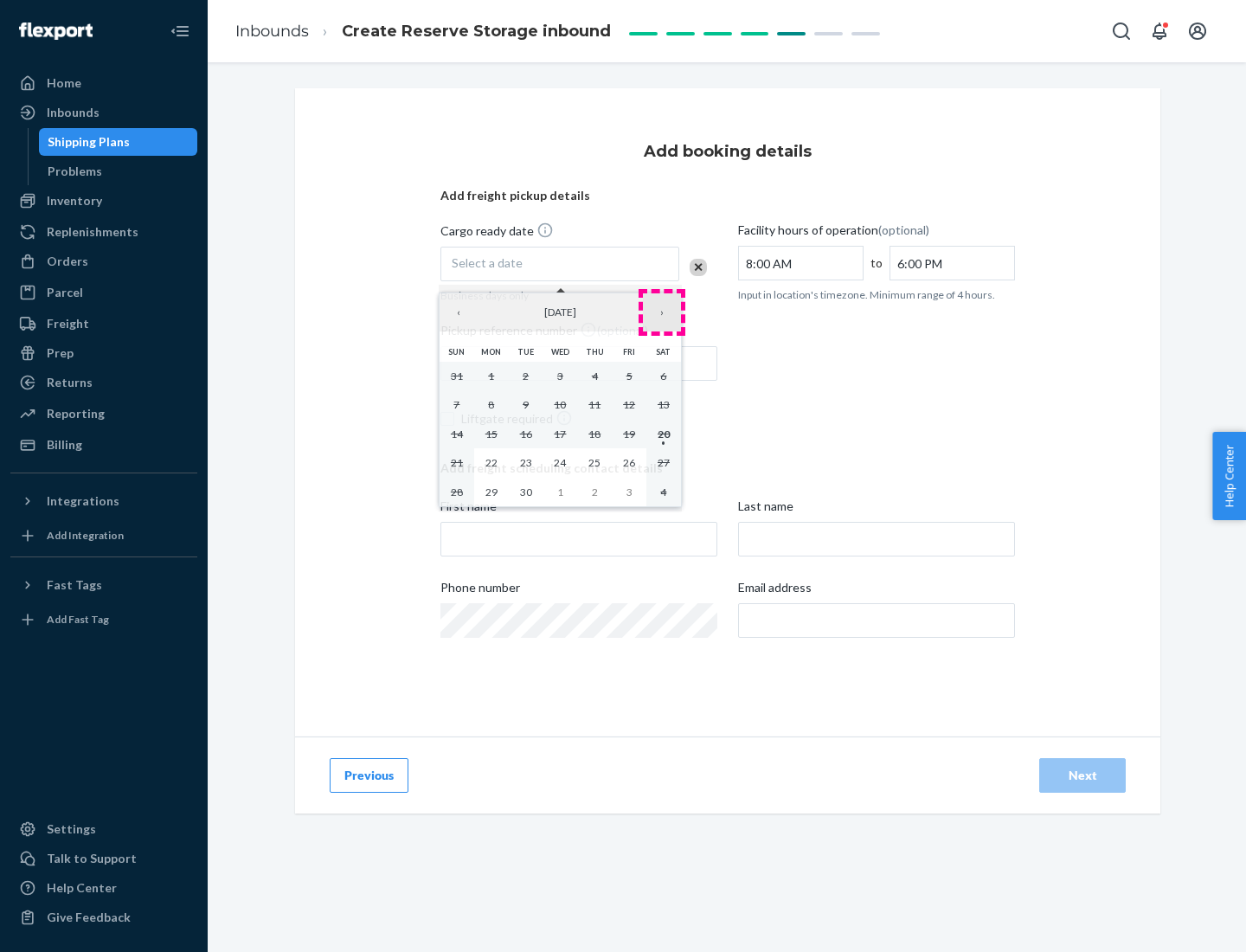
click at [662, 313] on button "›" at bounding box center [661, 313] width 38 height 38
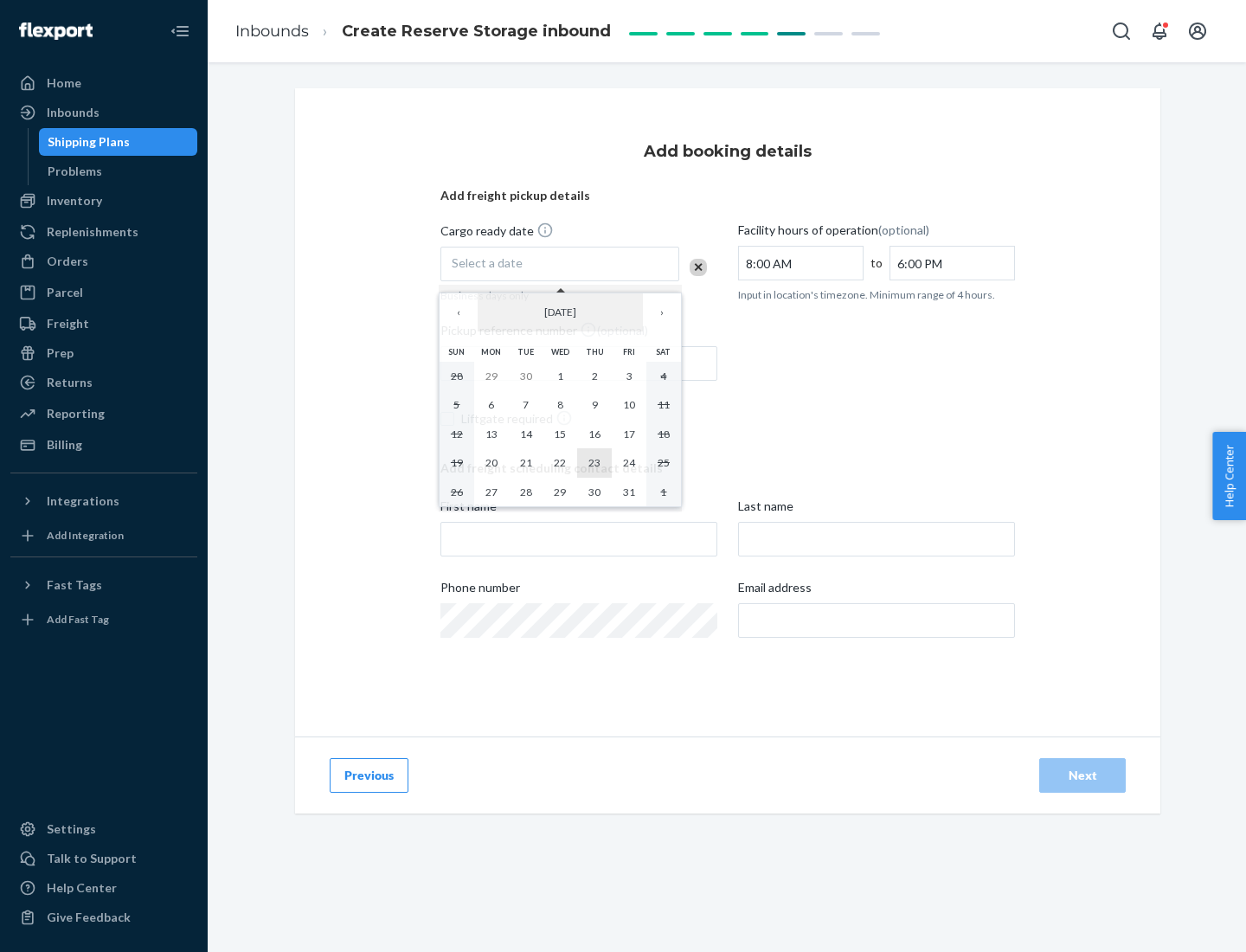
click at [595, 462] on abbr "23" at bounding box center [594, 463] width 12 height 13
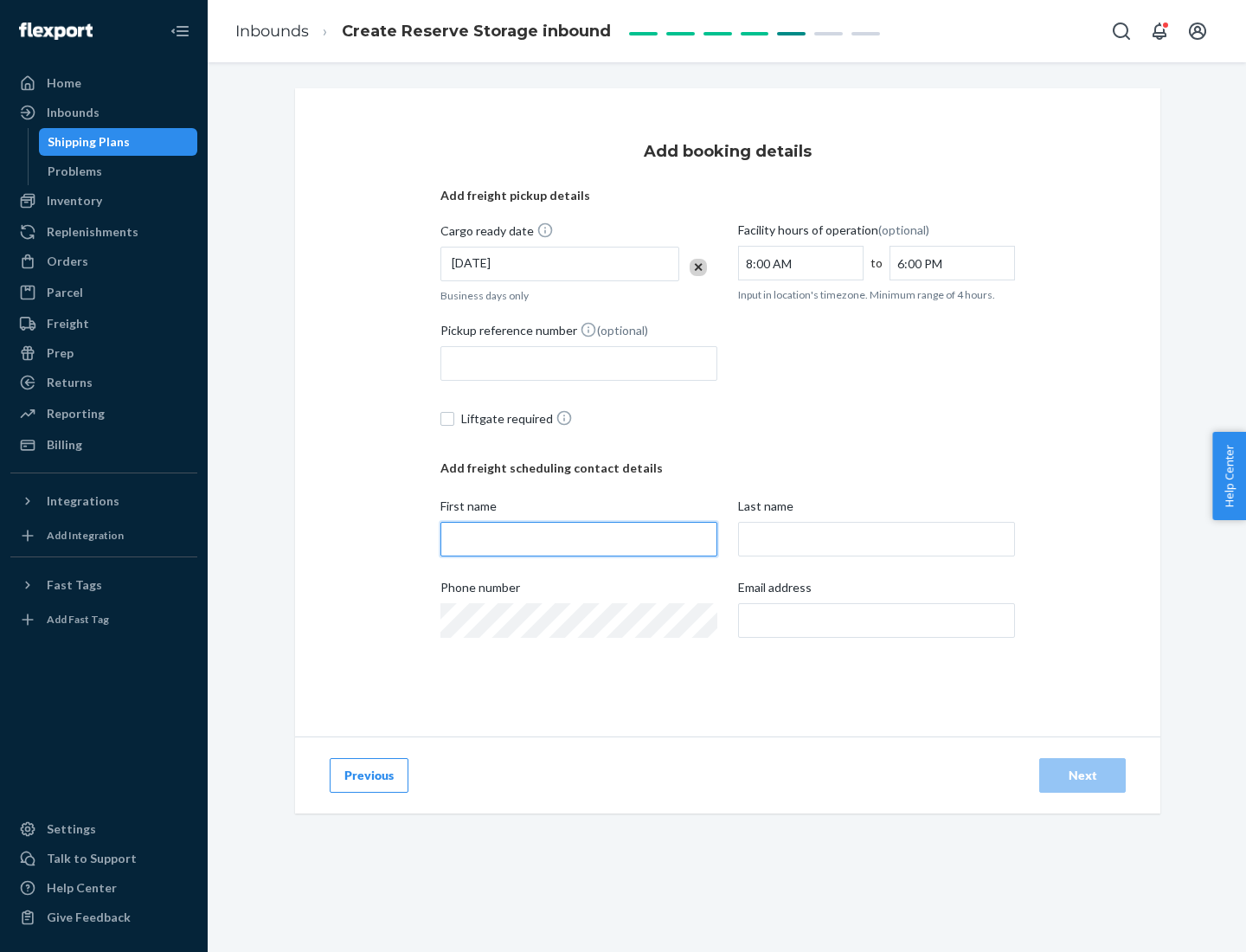
click at [579, 539] on input "First name" at bounding box center [578, 539] width 277 height 34
type input "[PERSON_NAME]"
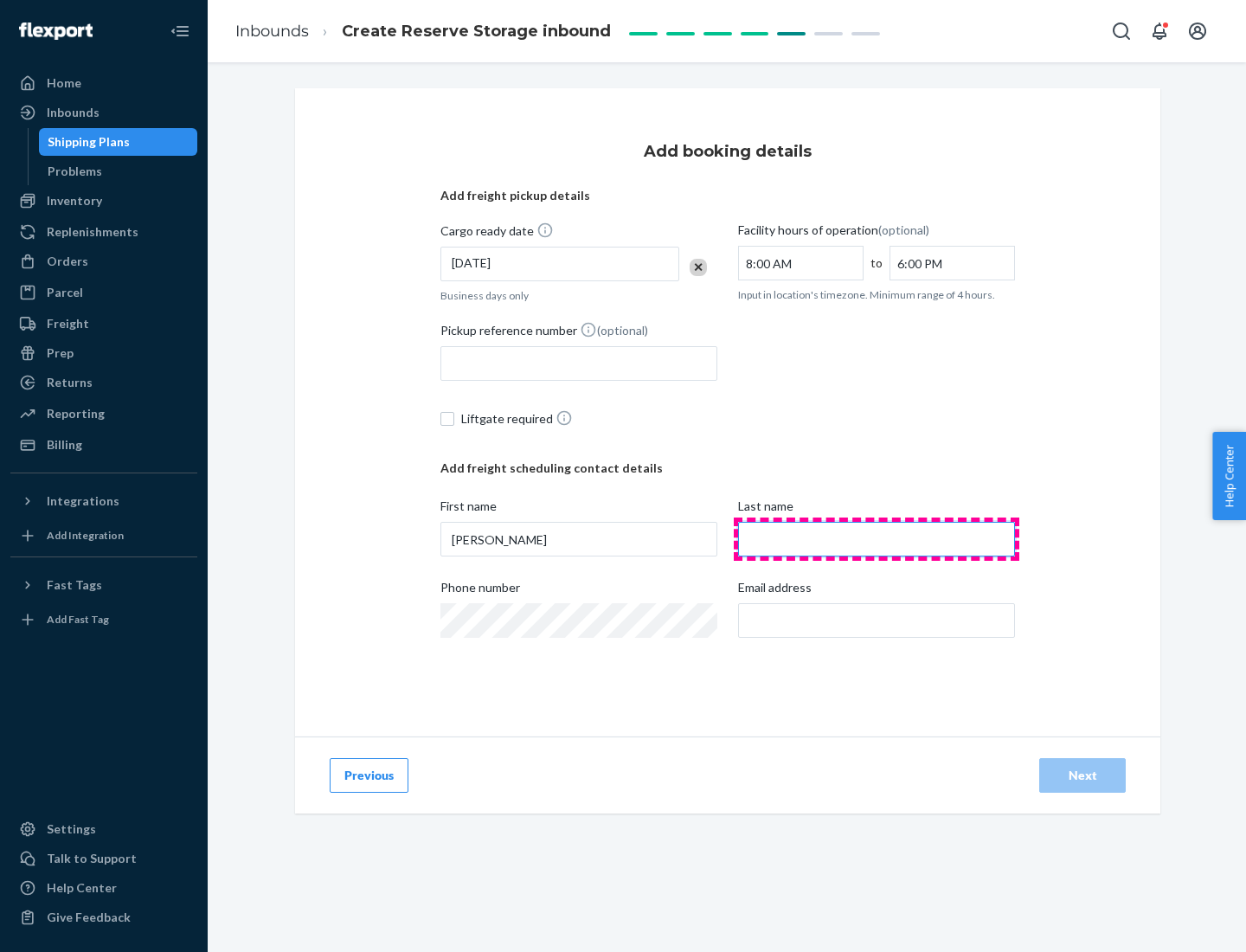
click at [876, 539] on input "Last name" at bounding box center [876, 539] width 277 height 34
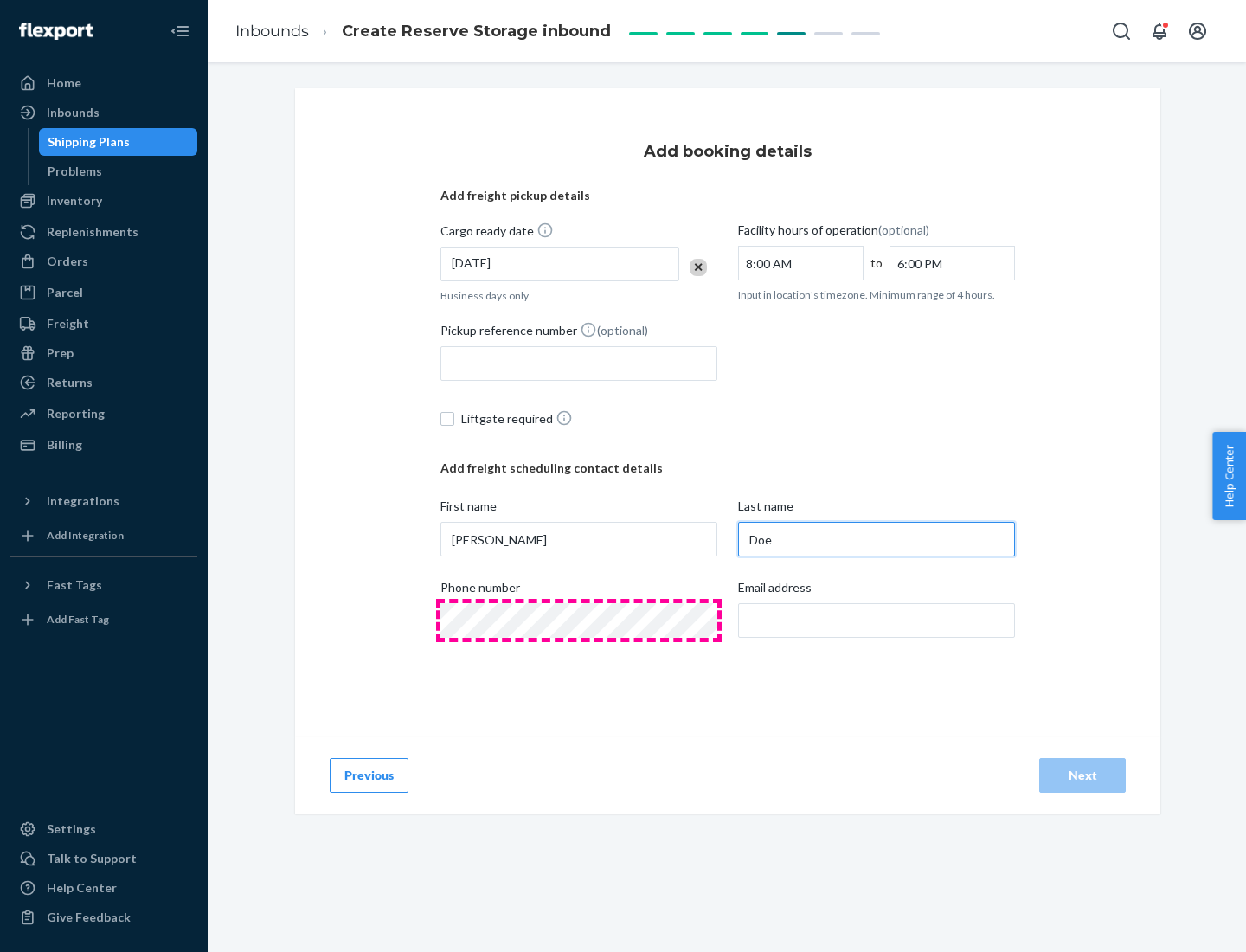
type input "Doe"
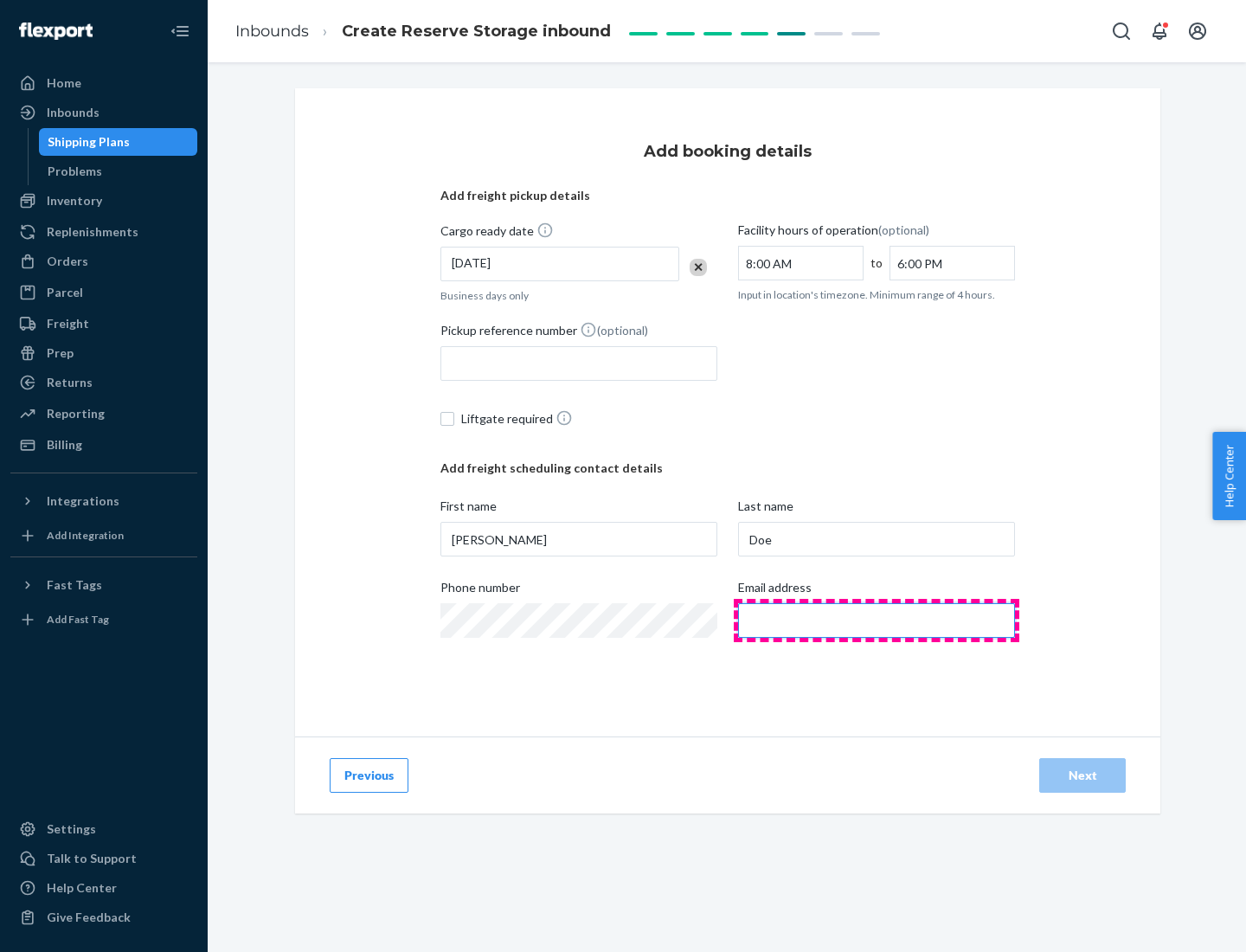
click at [876, 620] on input "Email address" at bounding box center [876, 620] width 277 height 34
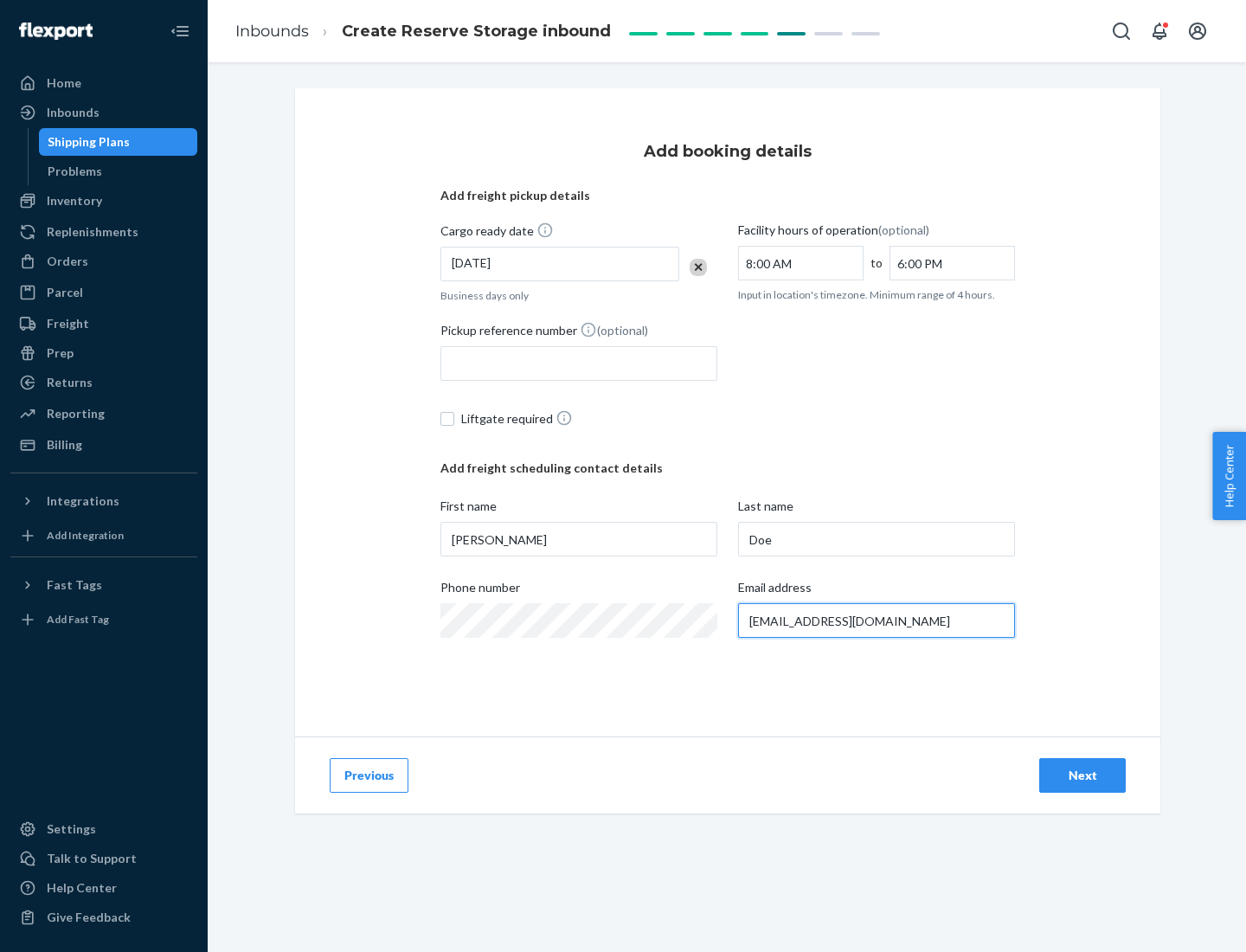
type input "[EMAIL_ADDRESS][DOMAIN_NAME]"
click at [1083, 775] on div "Next" at bounding box center [1083, 775] width 57 height 17
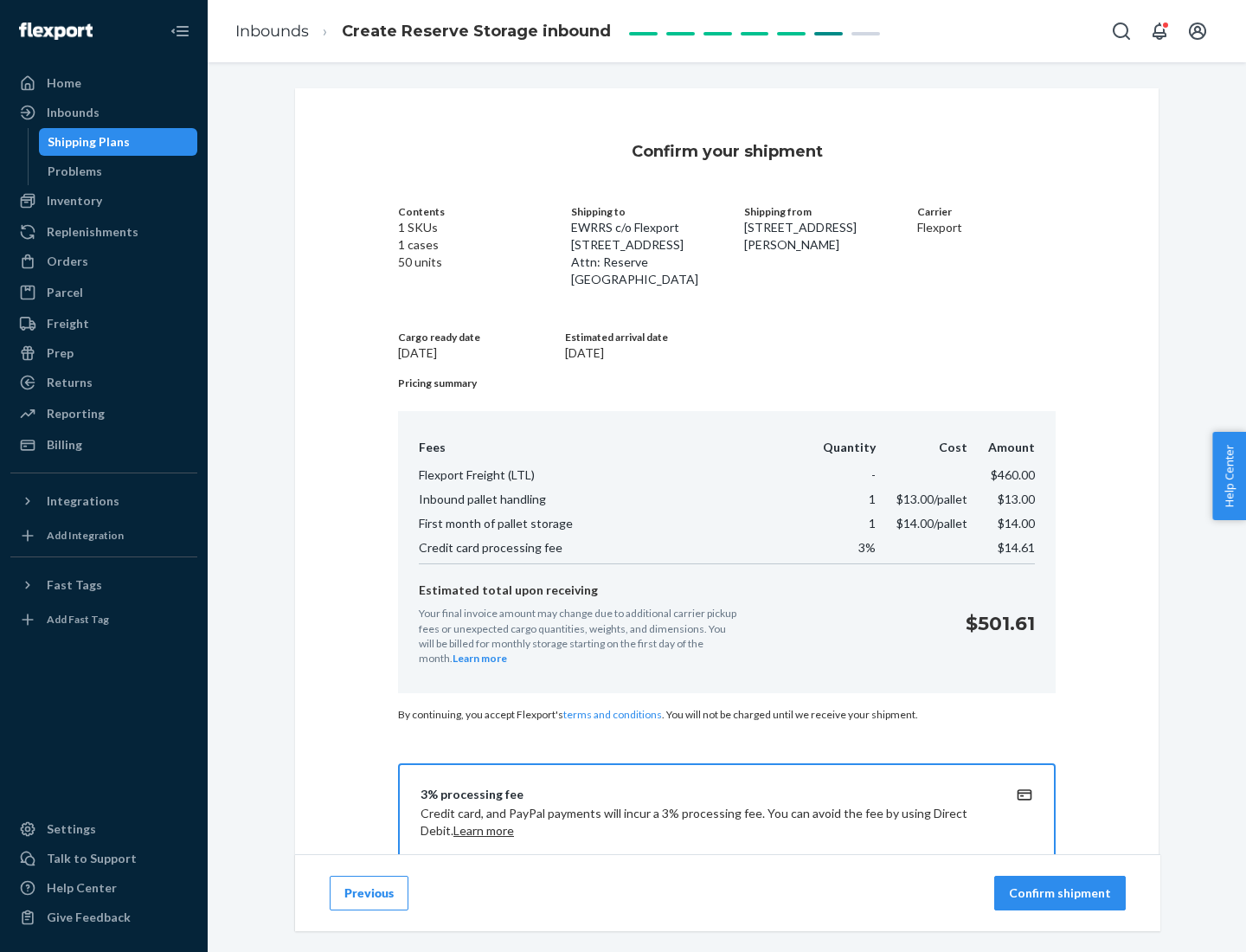
scroll to position [249, 0]
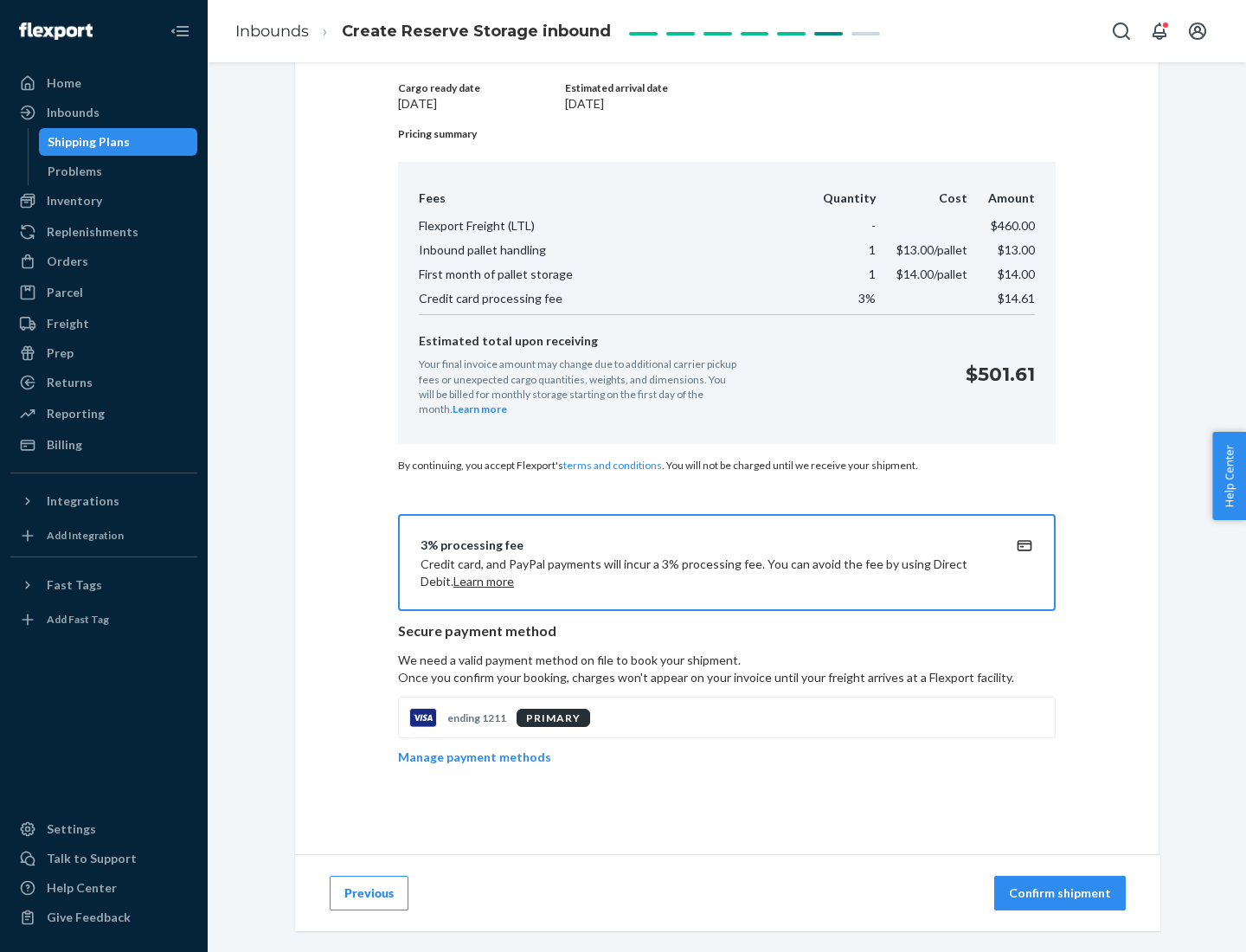
click at [1062, 893] on p "Confirm shipment" at bounding box center [1060, 893] width 102 height 17
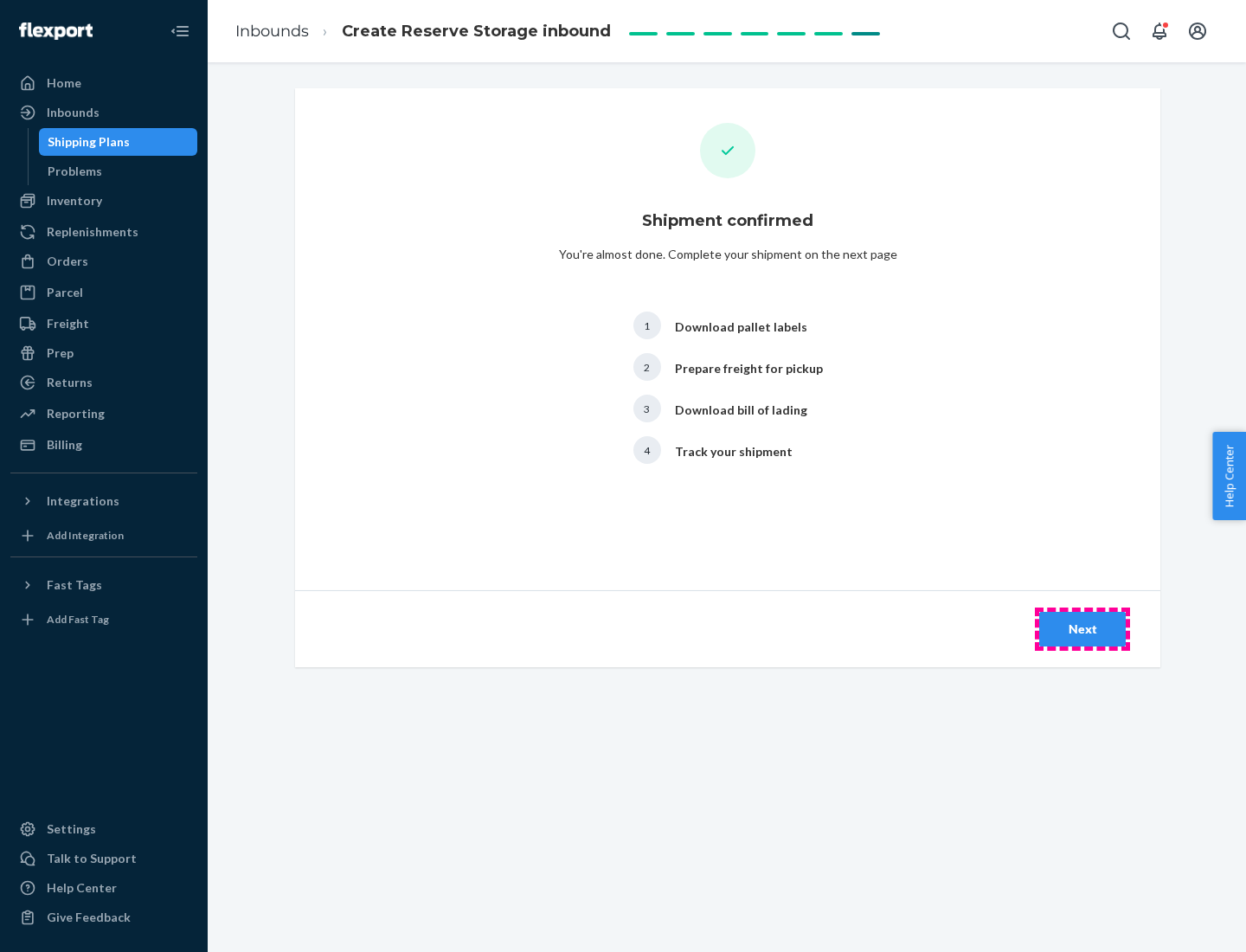
click at [1083, 629] on div "Next" at bounding box center [1083, 629] width 57 height 17
